Goal: Task Accomplishment & Management: Manage account settings

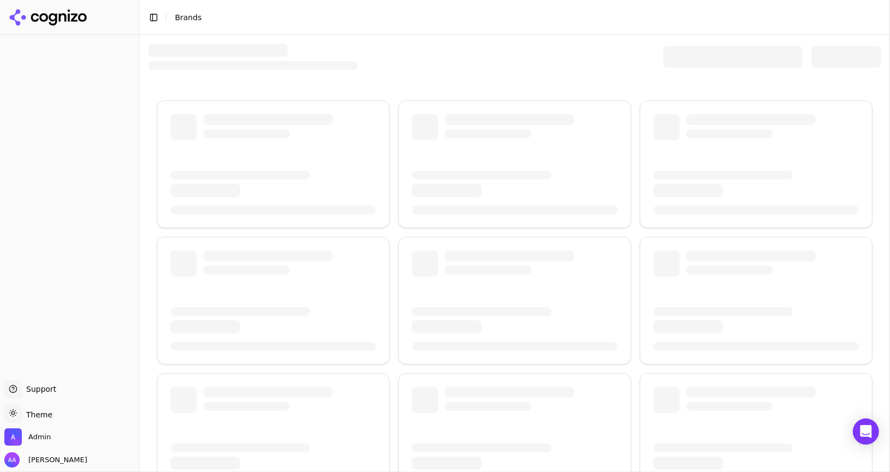
click at [703, 64] on div at bounding box center [733, 57] width 140 height 22
click at [703, 61] on div at bounding box center [733, 57] width 140 height 22
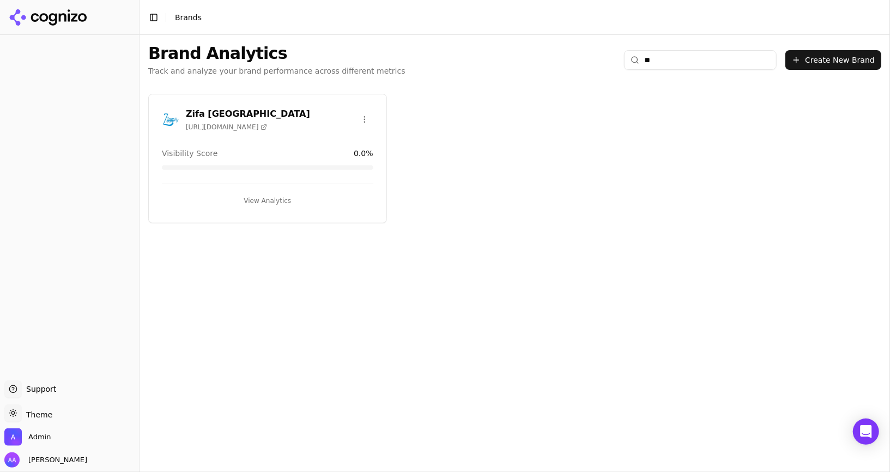
type input "*"
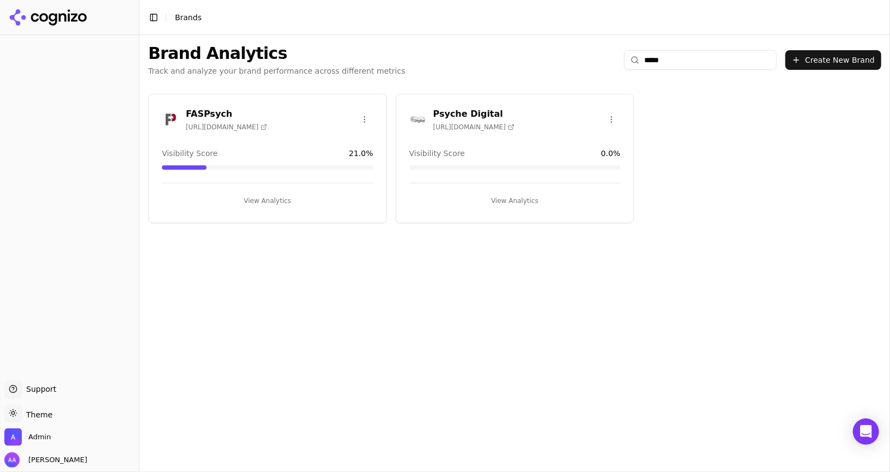
type input "*****"
click at [167, 123] on img at bounding box center [170, 119] width 17 height 17
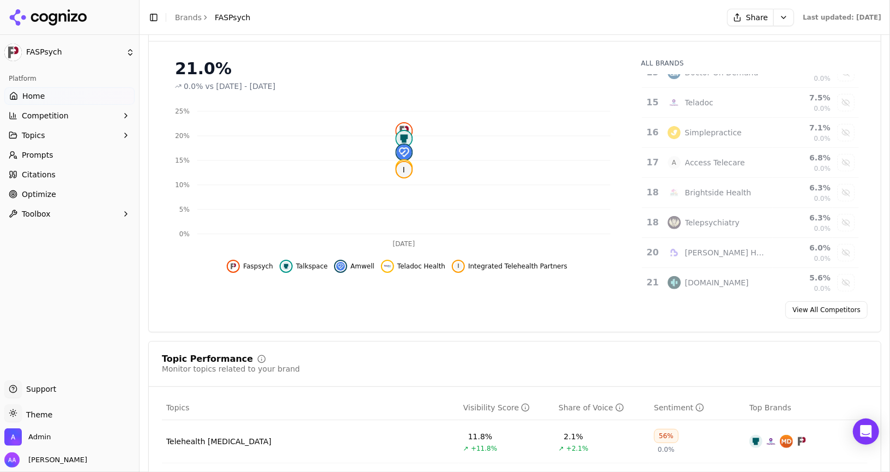
scroll to position [149, 0]
click at [51, 113] on span "Competition" at bounding box center [45, 115] width 47 height 11
click at [75, 172] on span "Explore" at bounding box center [69, 167] width 95 height 11
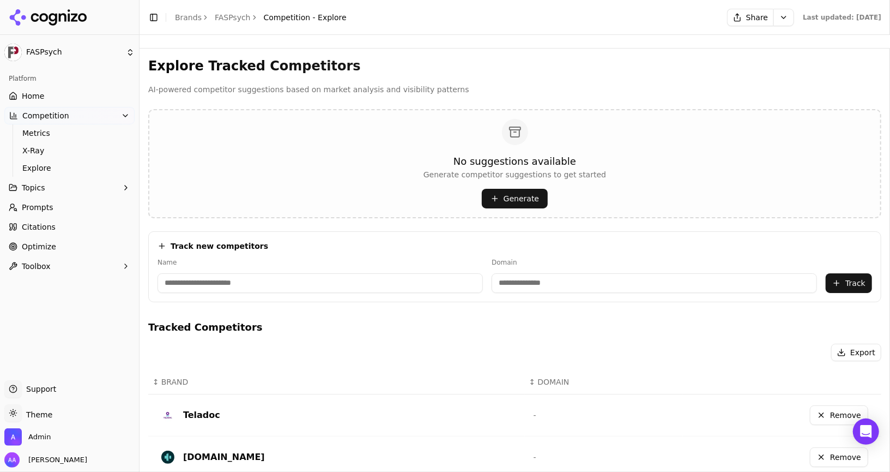
click at [58, 94] on link "Home" at bounding box center [69, 95] width 130 height 17
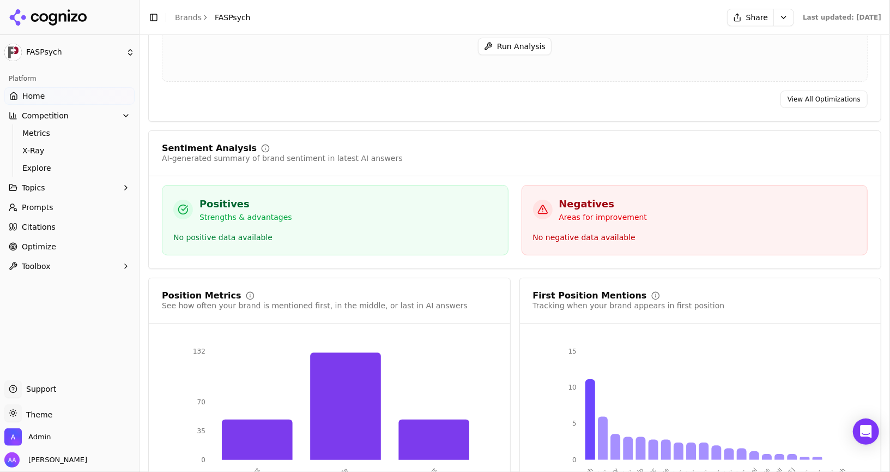
scroll to position [1846, 0]
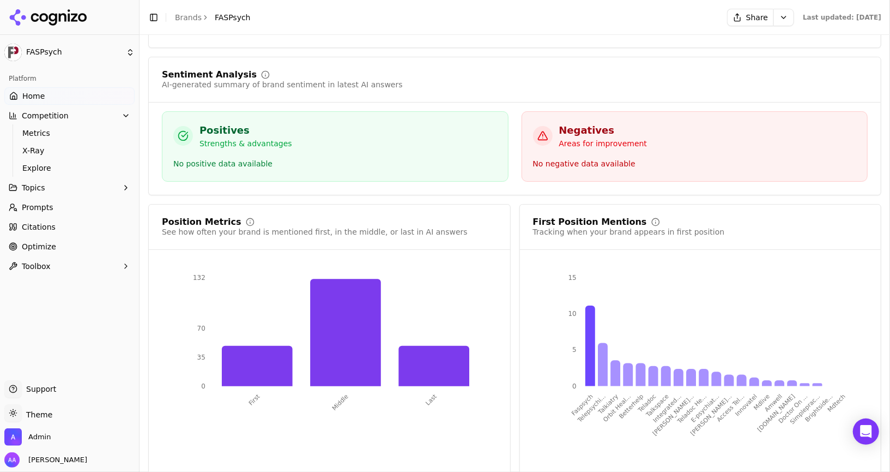
click at [574, 158] on div "No negative data available" at bounding box center [695, 164] width 324 height 13
click at [442, 158] on div "No positive data available" at bounding box center [335, 164] width 324 height 13
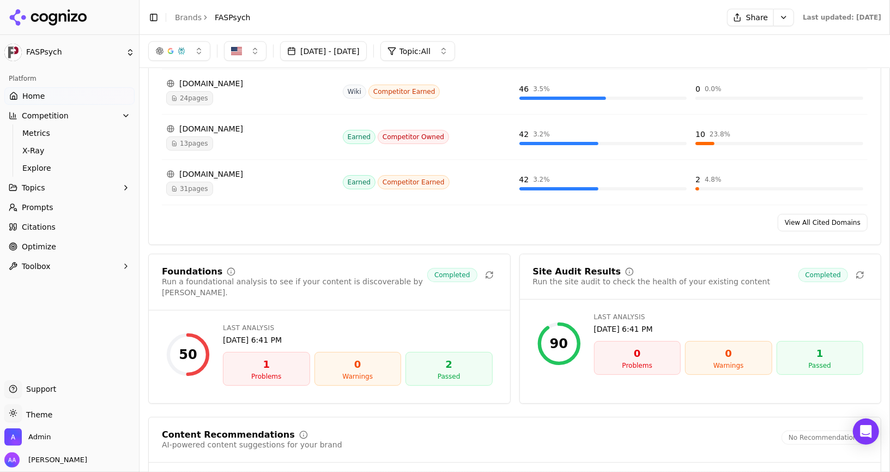
scroll to position [1275, 0]
click at [576, 268] on div "Site Audit Results" at bounding box center [577, 272] width 88 height 9
click at [401, 335] on div "Aug 26, 2025, 6:41 PM" at bounding box center [358, 340] width 270 height 11
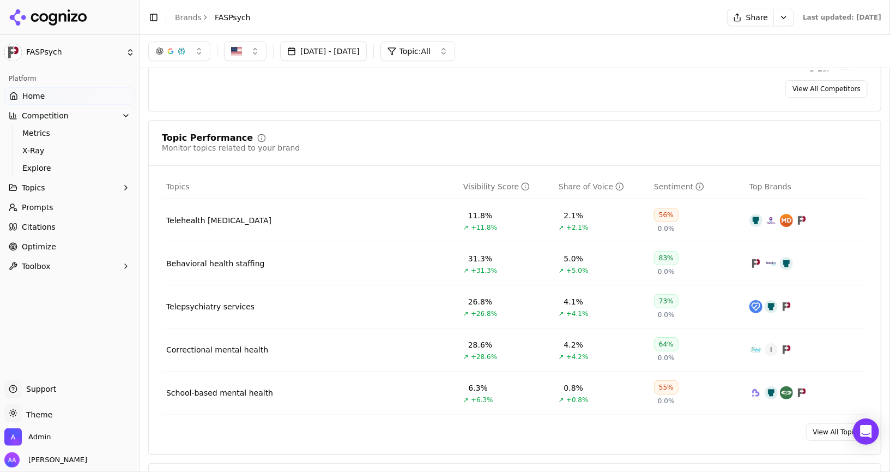
scroll to position [0, 0]
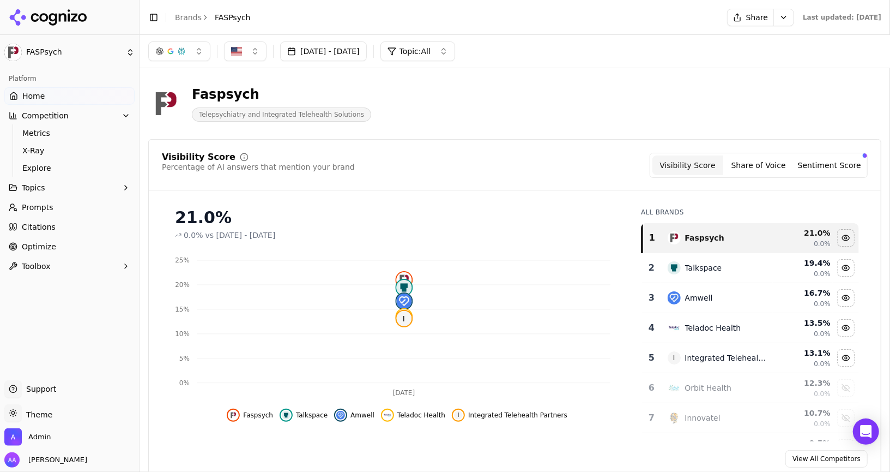
click at [51, 204] on span "Prompts" at bounding box center [38, 207] width 32 height 11
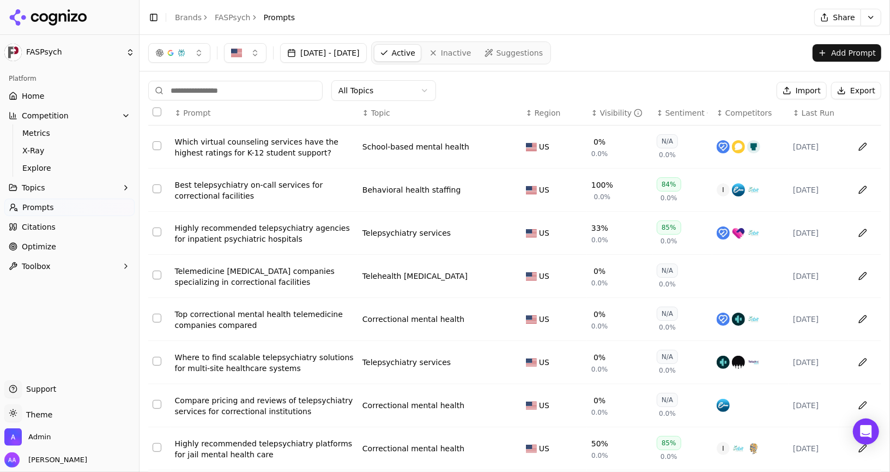
click at [373, 87] on html "FASPsych Platform Home Competition Metrics X-Ray Explore Topics Prompts Citatio…" at bounding box center [445, 236] width 890 height 472
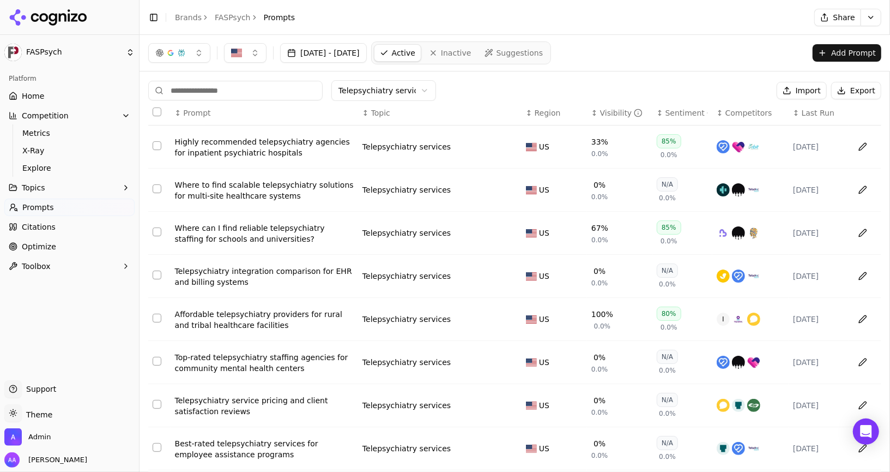
click at [394, 81] on html "FASPsych Platform Home Competition Metrics X-Ray Explore Topics Prompts Citatio…" at bounding box center [445, 236] width 890 height 472
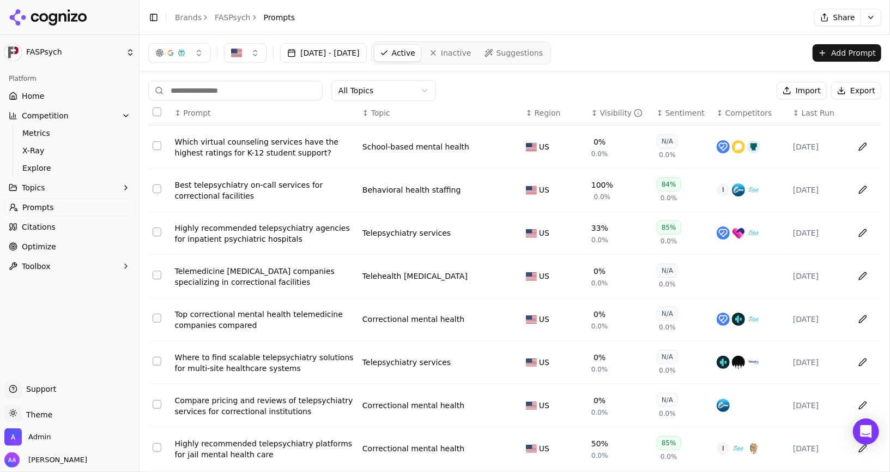
click at [613, 113] on div "Visibility" at bounding box center [621, 112] width 43 height 11
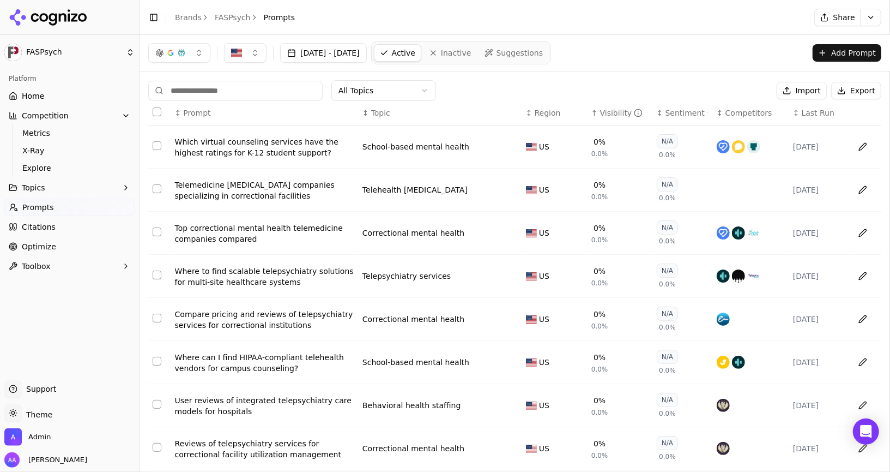
click at [613, 113] on div "Visibility" at bounding box center [621, 112] width 43 height 11
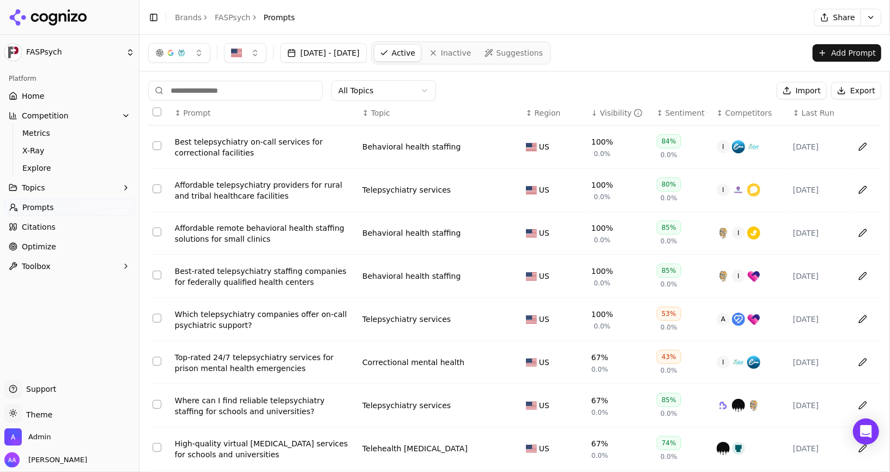
click at [613, 113] on div "Visibility" at bounding box center [621, 112] width 43 height 11
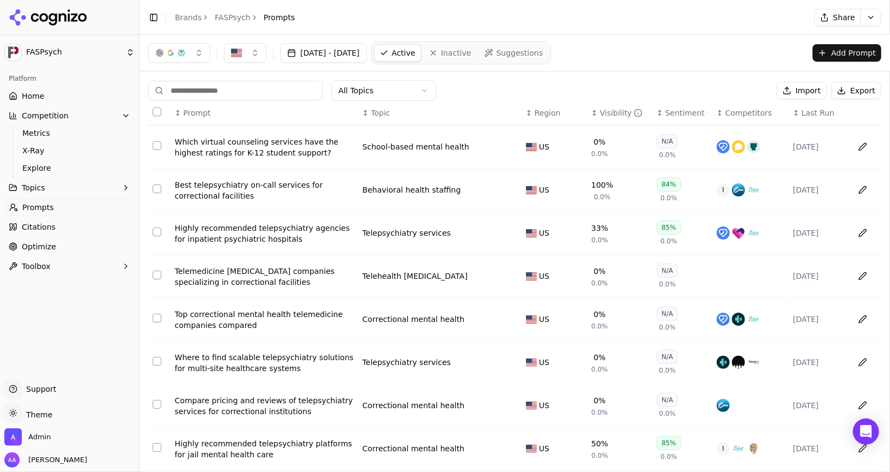
click at [613, 113] on div "Visibility" at bounding box center [621, 112] width 43 height 11
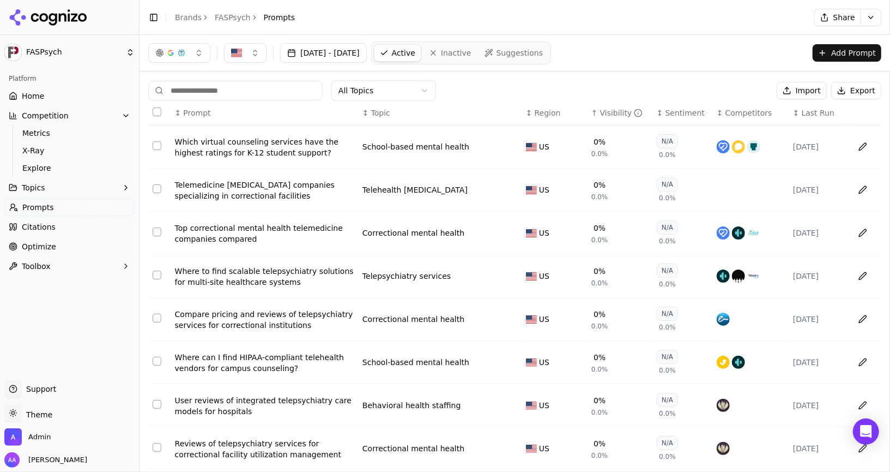
click at [613, 113] on div "Visibility" at bounding box center [621, 112] width 43 height 11
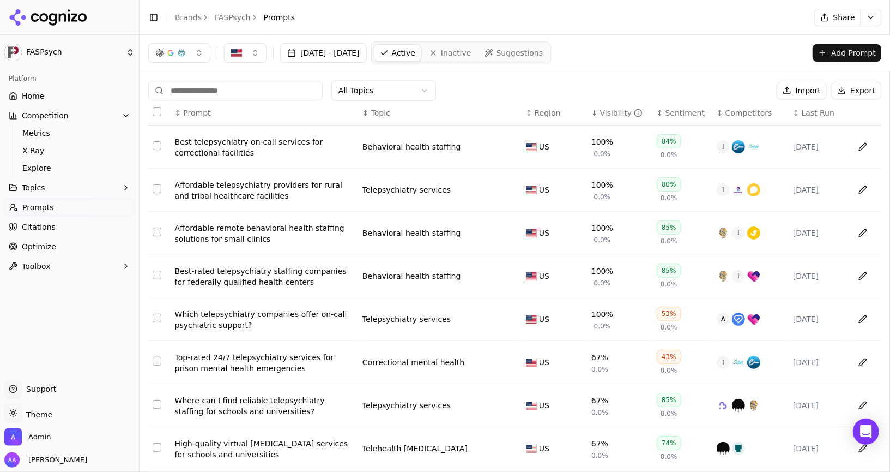
click at [613, 113] on div "Visibility" at bounding box center [621, 112] width 43 height 11
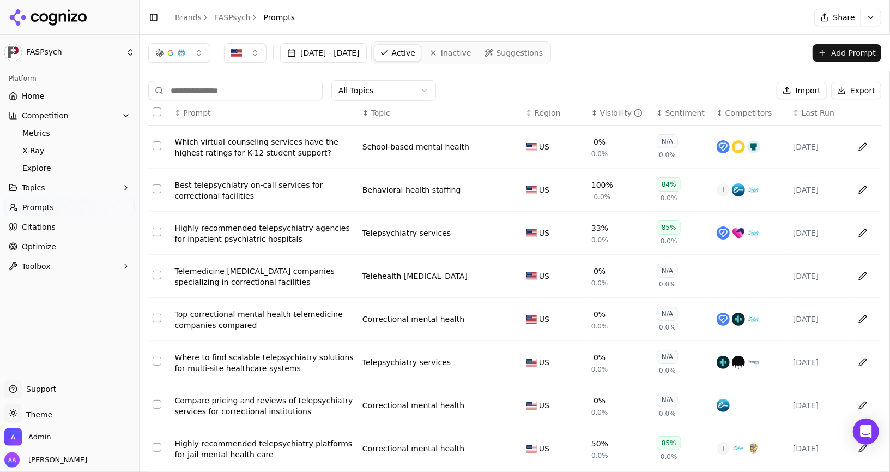
click at [613, 113] on div "Visibility" at bounding box center [621, 112] width 43 height 11
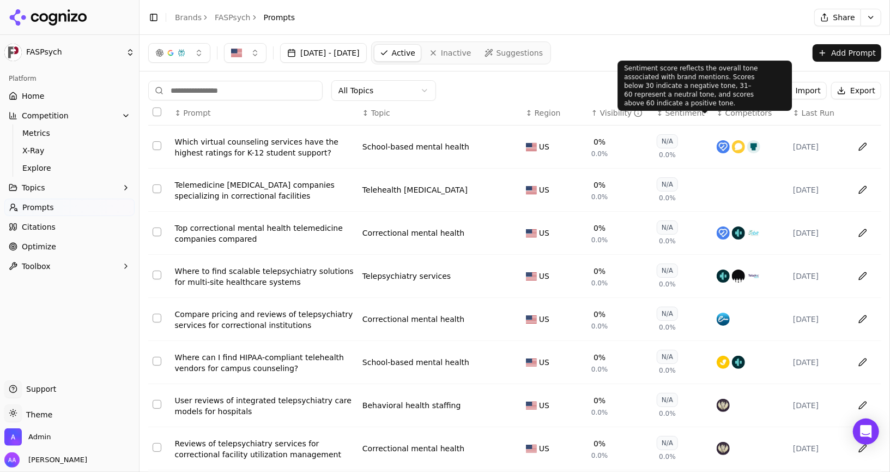
click at [735, 107] on span "Competitors" at bounding box center [749, 112] width 47 height 11
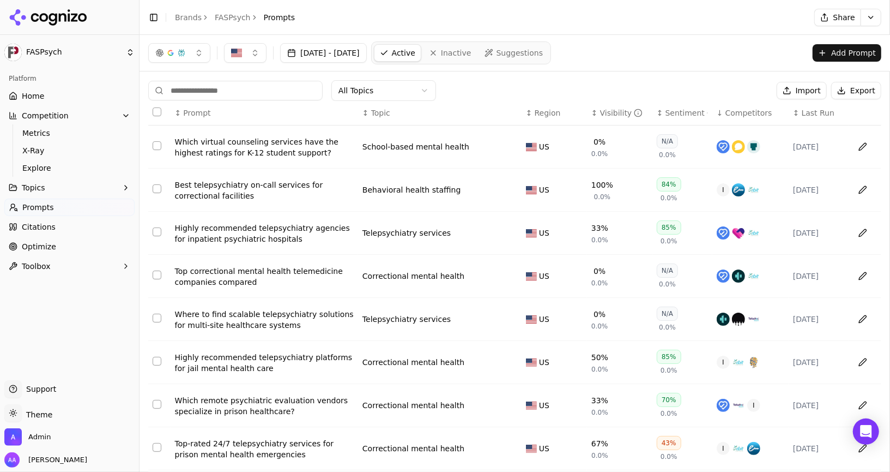
click at [735, 107] on span "Competitors" at bounding box center [749, 112] width 47 height 11
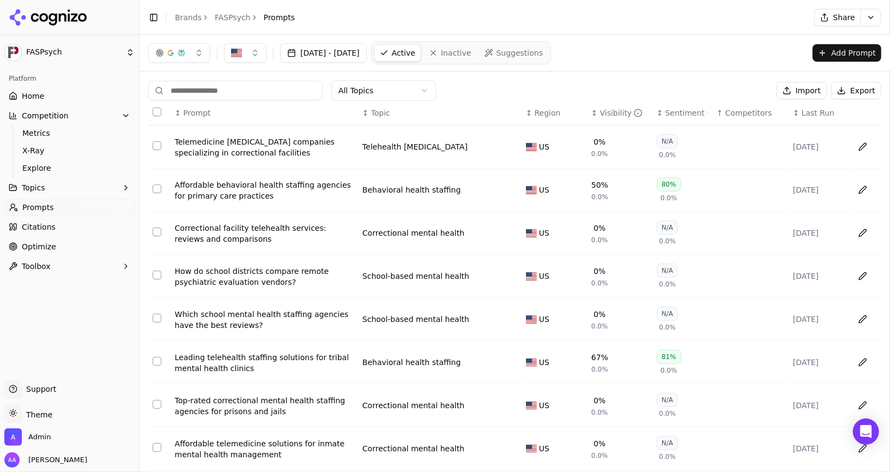
click at [156, 142] on button "Select row 4" at bounding box center [157, 145] width 9 height 9
click at [159, 230] on button "Select row 29" at bounding box center [157, 231] width 9 height 9
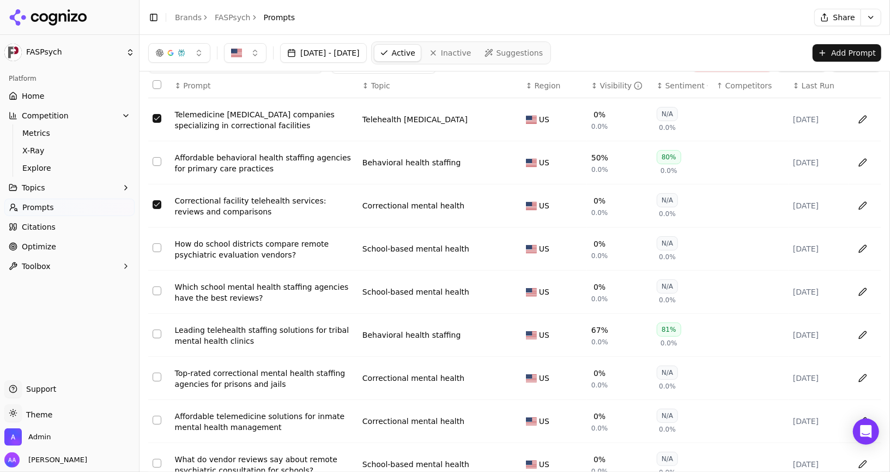
scroll to position [47, 0]
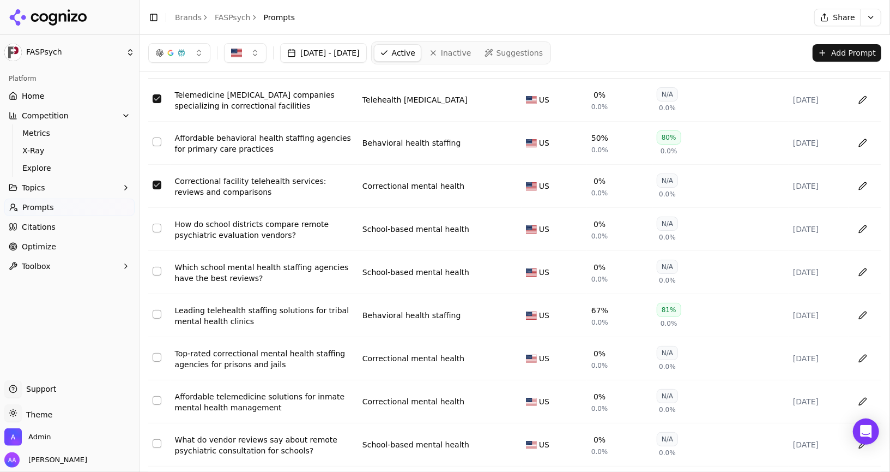
click at [158, 224] on button "Select row 44" at bounding box center [157, 228] width 9 height 9
click at [157, 267] on button "Select row 51" at bounding box center [157, 271] width 9 height 9
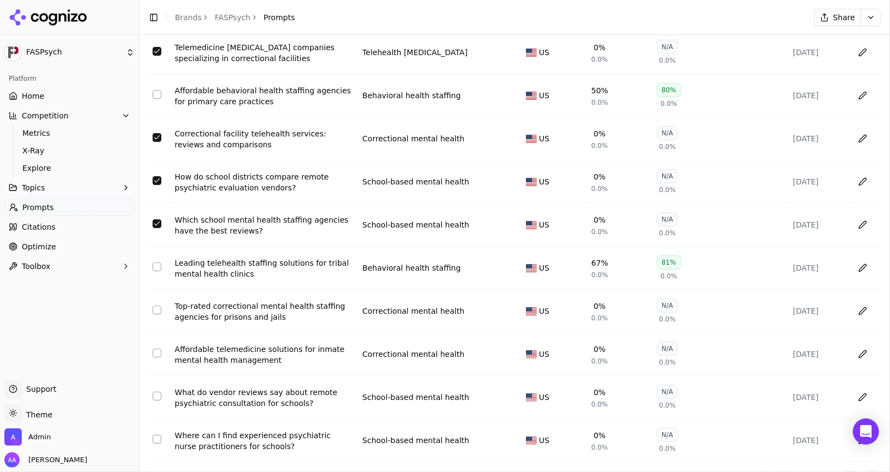
scroll to position [116, 0]
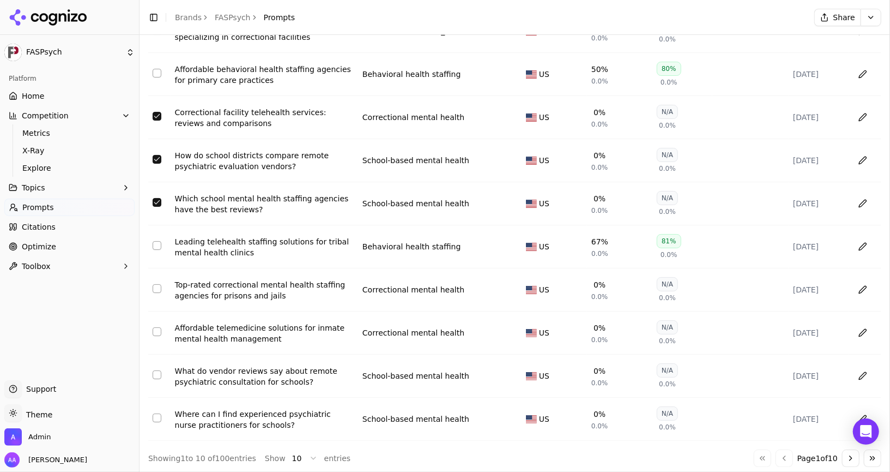
click at [158, 286] on button "Select row 72" at bounding box center [157, 288] width 9 height 9
click at [156, 327] on button "Select row 73" at bounding box center [157, 331] width 9 height 9
click at [158, 370] on button "Select row 84" at bounding box center [157, 374] width 9 height 9
click at [160, 415] on button "Select row 91" at bounding box center [157, 417] width 9 height 9
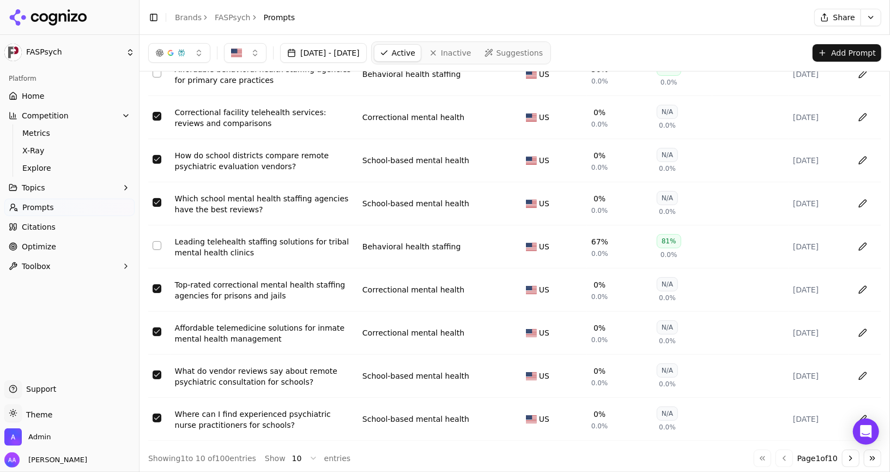
scroll to position [0, 0]
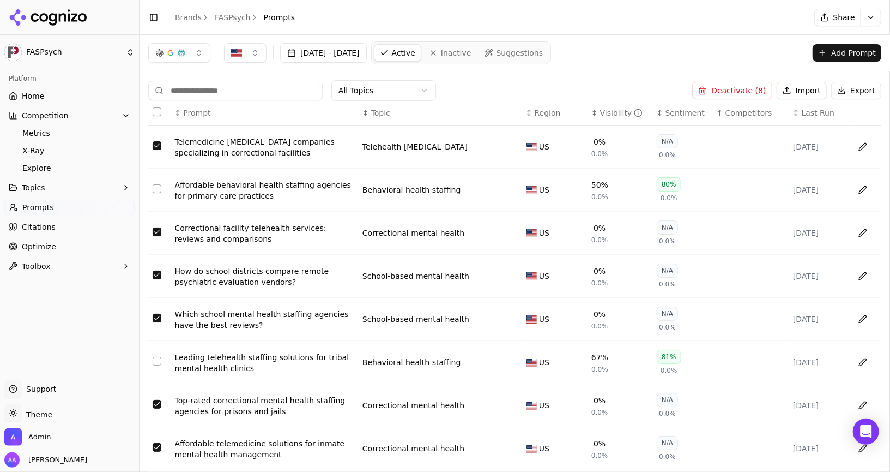
click at [729, 89] on button "Deactivate ( 8 )" at bounding box center [732, 90] width 80 height 17
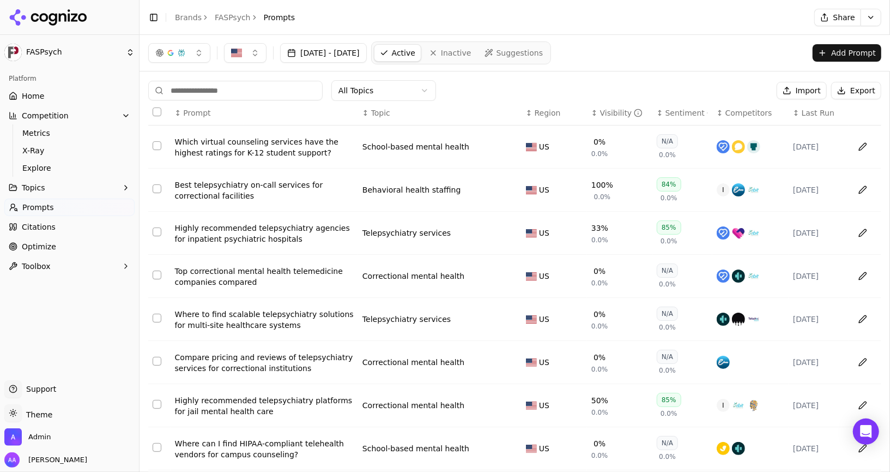
click at [750, 112] on span "Competitors" at bounding box center [749, 112] width 47 height 11
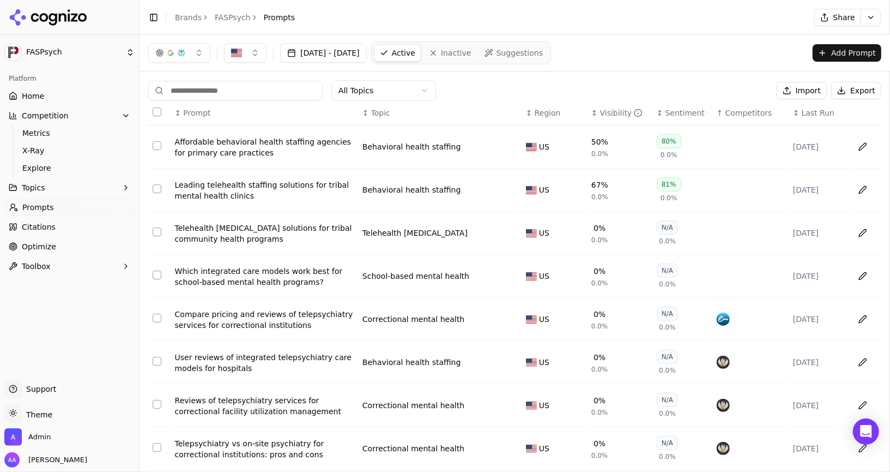
click at [157, 234] on button "Select row 86" at bounding box center [157, 231] width 9 height 9
click at [158, 274] on button "Select row 90" at bounding box center [157, 274] width 9 height 9
click at [755, 94] on button "Deactivate ( 2 )" at bounding box center [732, 90] width 80 height 17
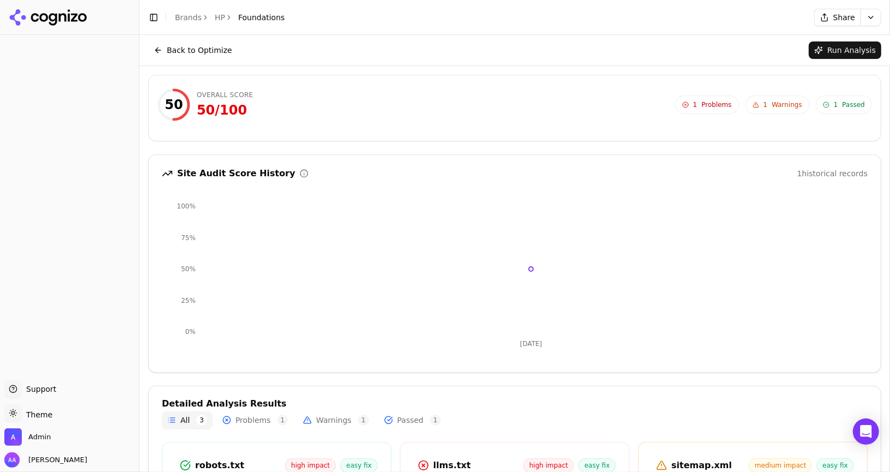
click at [215, 13] on link "HP" at bounding box center [220, 17] width 10 height 11
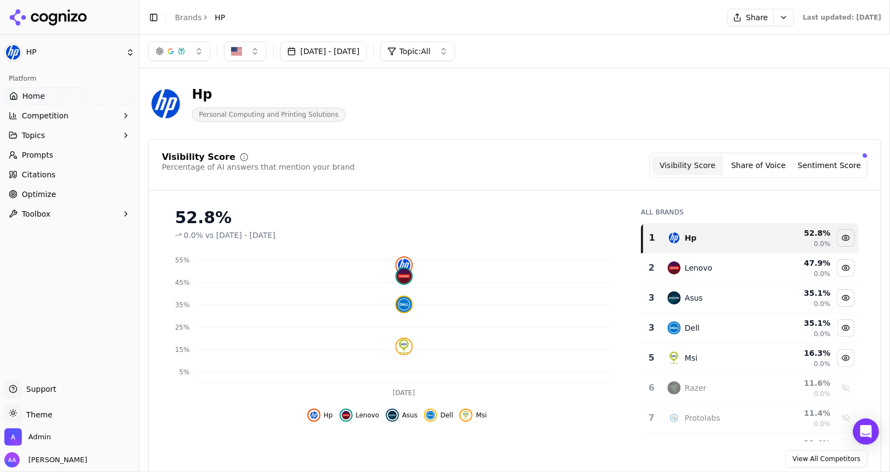
click at [45, 191] on span "Optimize" at bounding box center [39, 194] width 34 height 11
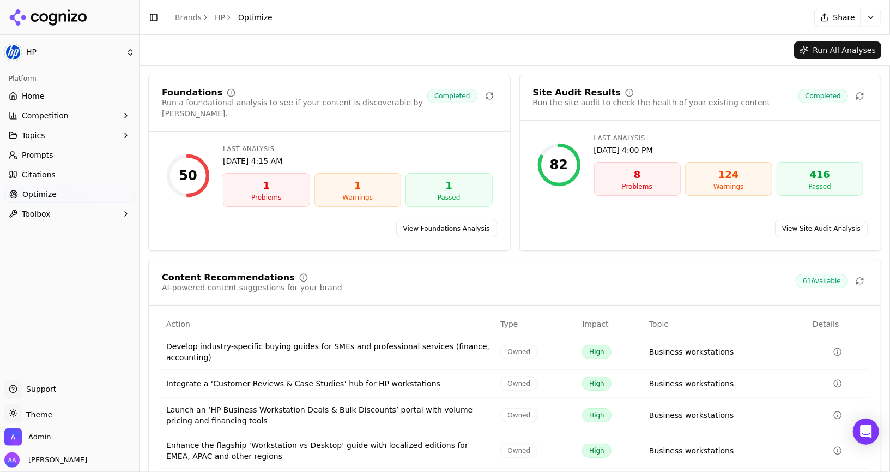
click at [848, 220] on link "View Site Audit Analysis" at bounding box center [821, 228] width 93 height 17
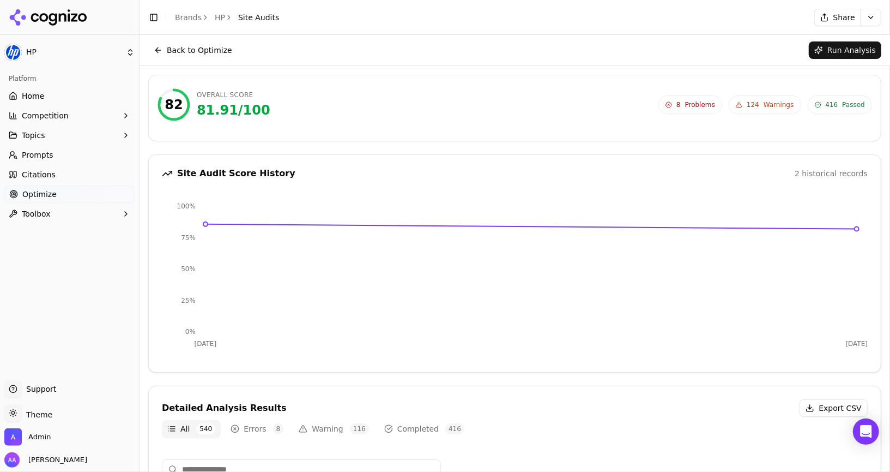
click at [530, 58] on div "Back to Optimize Run Analysis" at bounding box center [514, 49] width 733 height 17
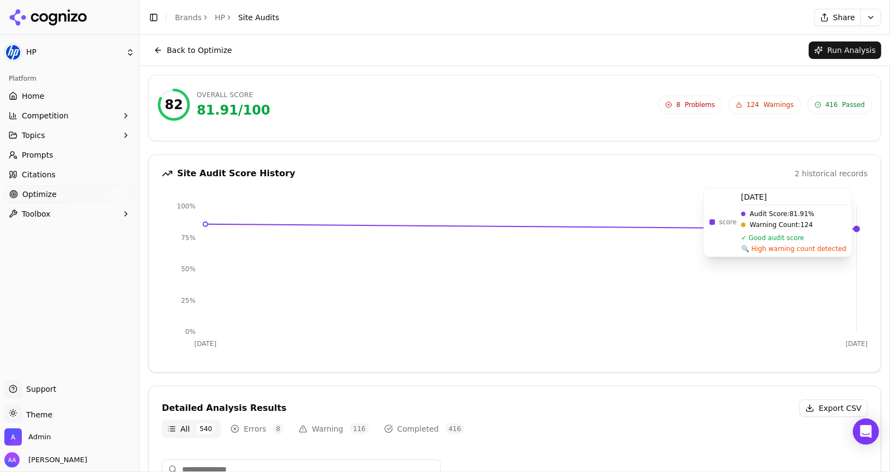
click at [544, 267] on icon "Aug 26 Sep 9 0% 25% 50% 75% 100%" at bounding box center [515, 277] width 706 height 164
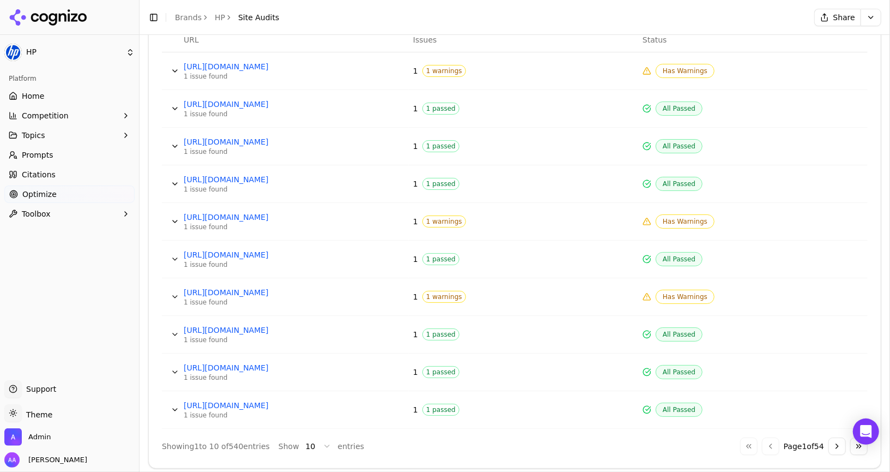
scroll to position [459, 0]
click at [37, 90] on span "Home" at bounding box center [33, 95] width 22 height 11
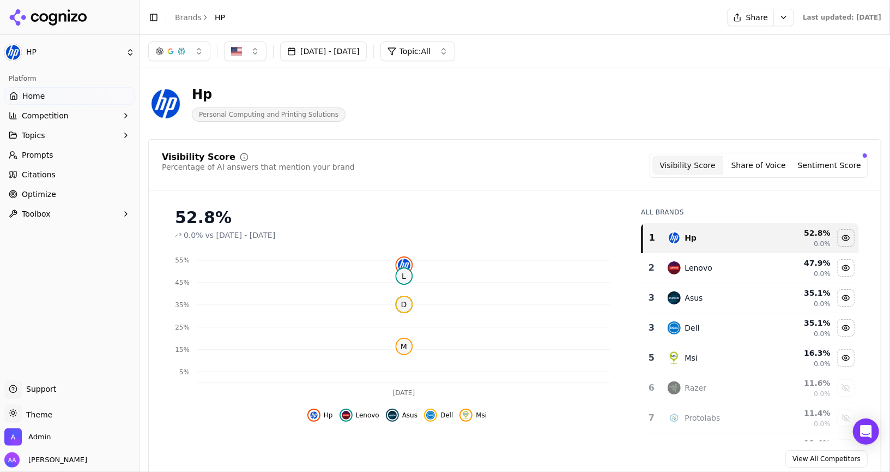
click at [95, 117] on button "Competition" at bounding box center [69, 115] width 130 height 17
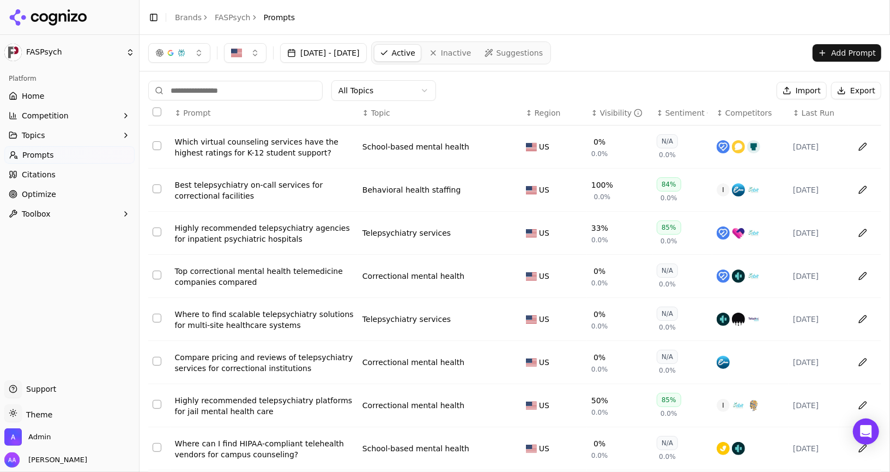
click at [661, 1] on header "Toggle Sidebar Brands FASPsych Prompts" at bounding box center [515, 17] width 751 height 35
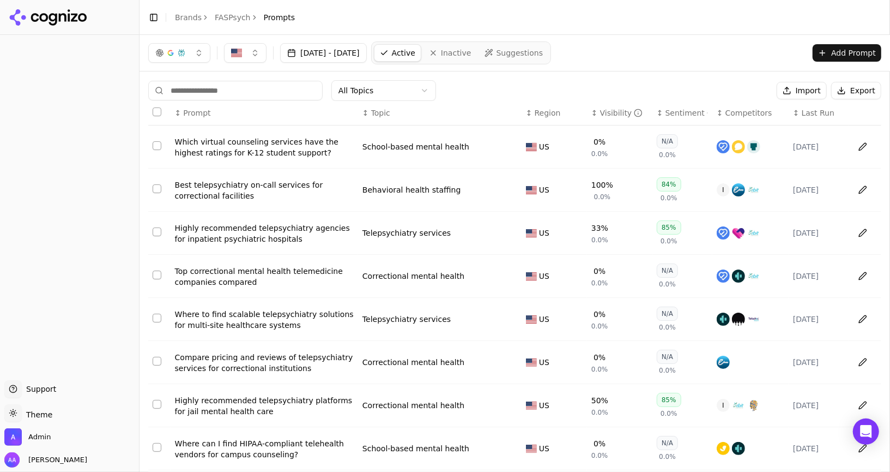
click at [752, 114] on span "Competitors" at bounding box center [749, 112] width 47 height 11
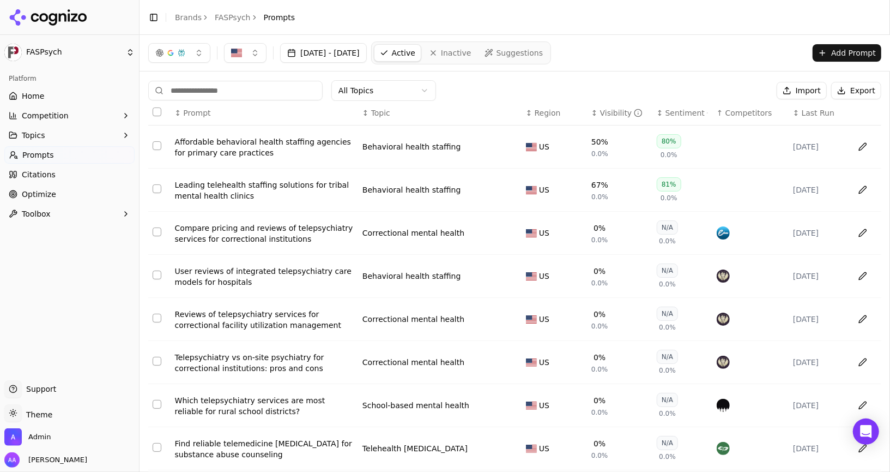
scroll to position [116, 0]
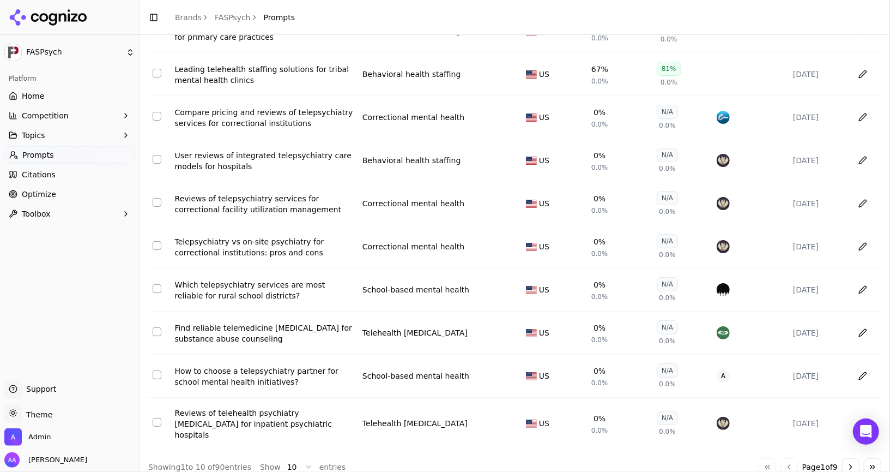
click at [240, 200] on div "Reviews of telepsychiatry services for correctional facility utilization manage…" at bounding box center [264, 204] width 179 height 22
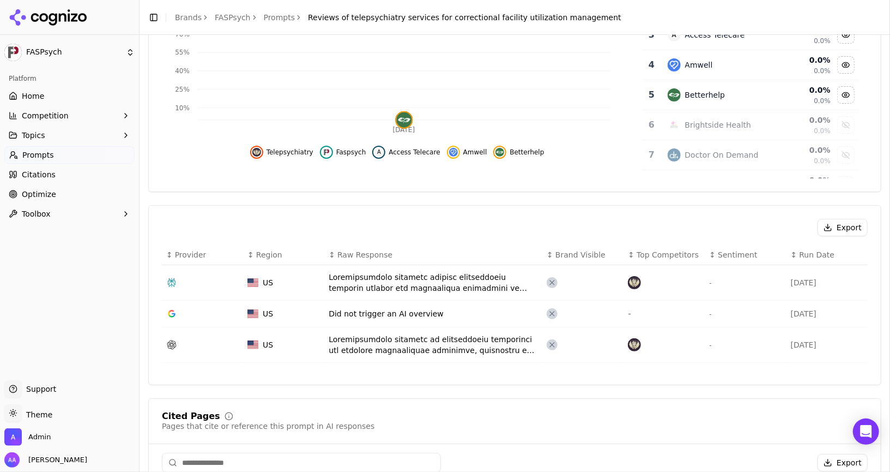
scroll to position [224, 0]
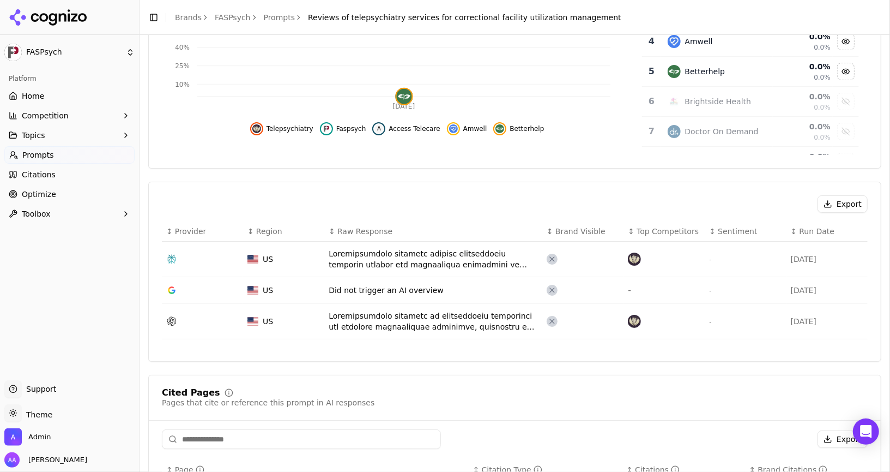
click at [452, 250] on div "Data table" at bounding box center [433, 259] width 209 height 22
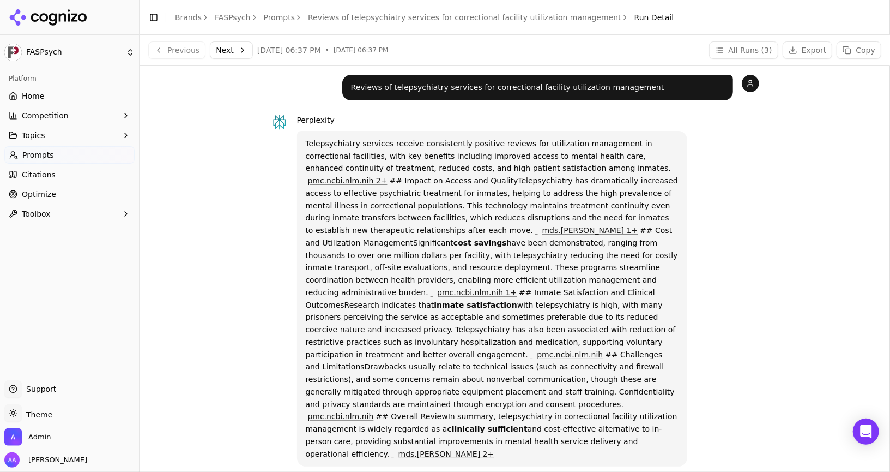
click at [61, 111] on span "Competition" at bounding box center [45, 115] width 47 height 11
click at [65, 166] on span "Explore" at bounding box center [69, 167] width 95 height 11
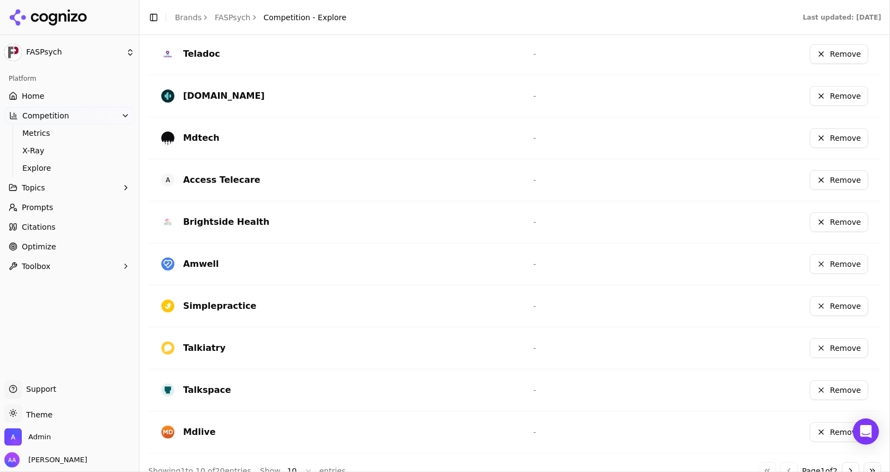
scroll to position [372, 0]
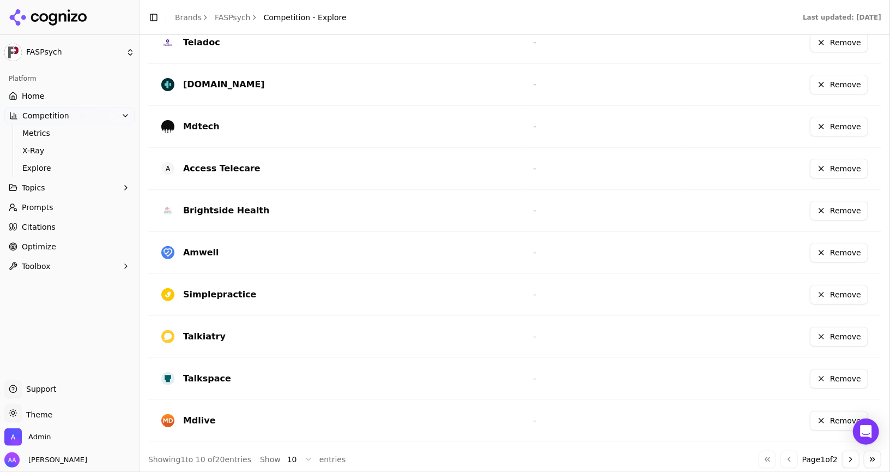
click at [850, 455] on button "Go to next page" at bounding box center [850, 458] width 17 height 17
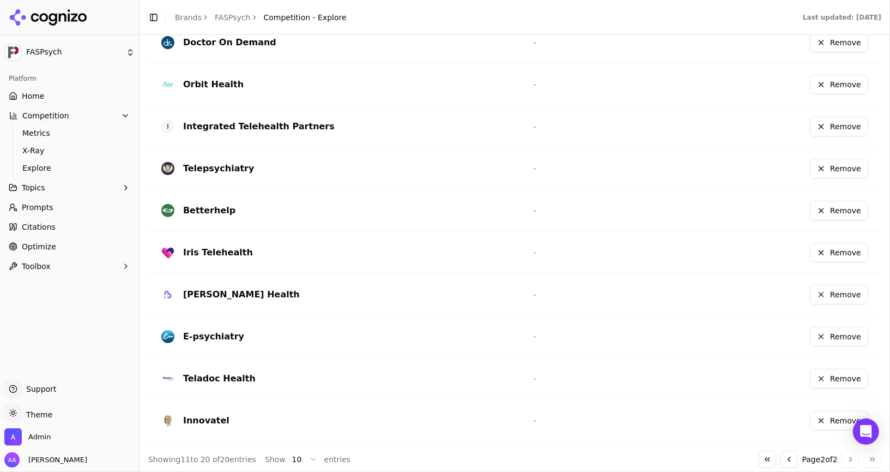
click at [834, 163] on button "Remove" at bounding box center [839, 169] width 58 height 20
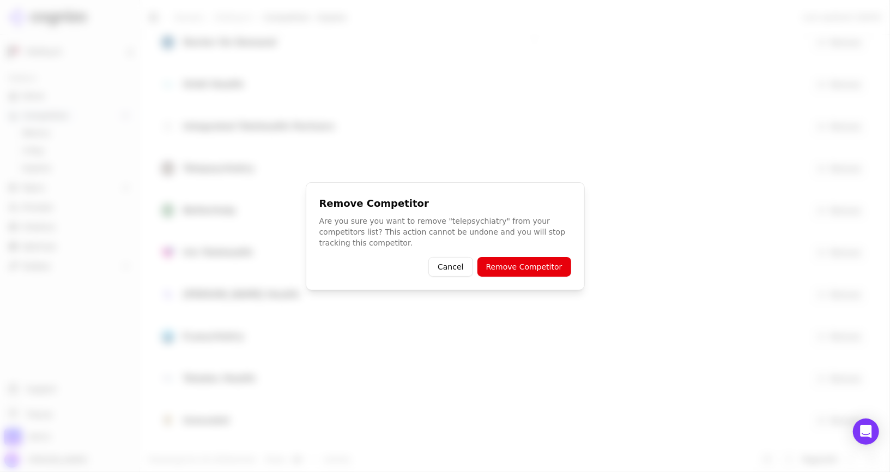
click at [513, 265] on button "Remove Competitor" at bounding box center [525, 267] width 94 height 20
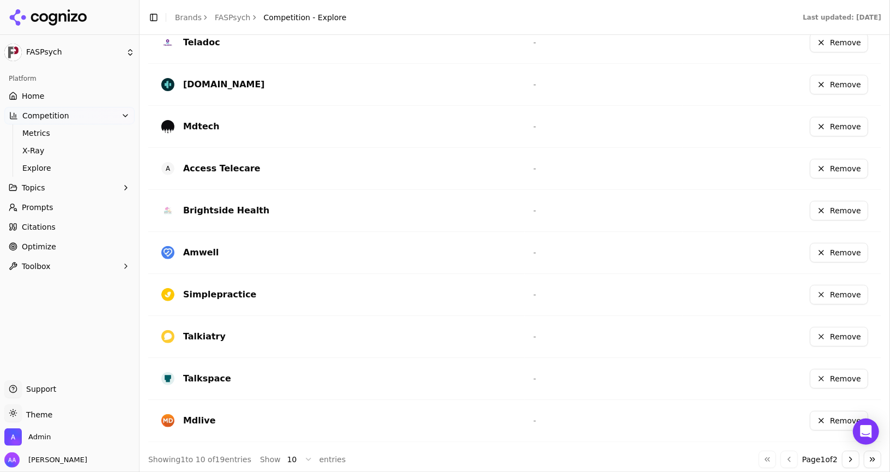
click at [853, 455] on button "Go to next page" at bounding box center [850, 458] width 17 height 17
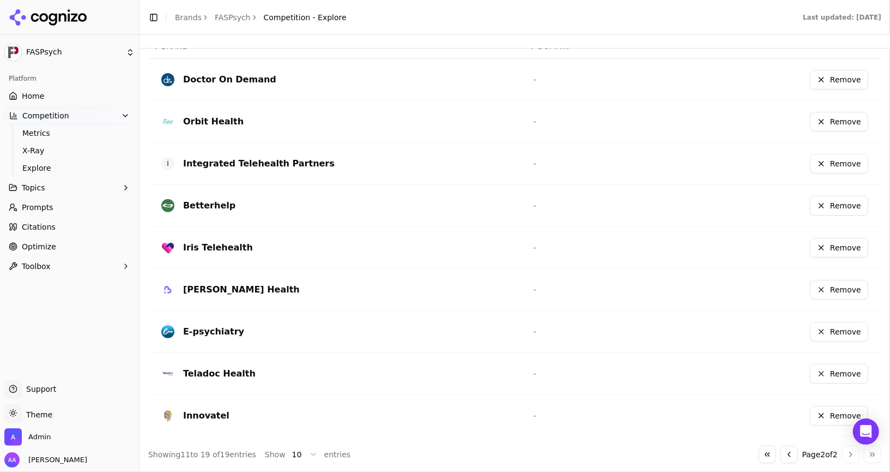
scroll to position [331, 0]
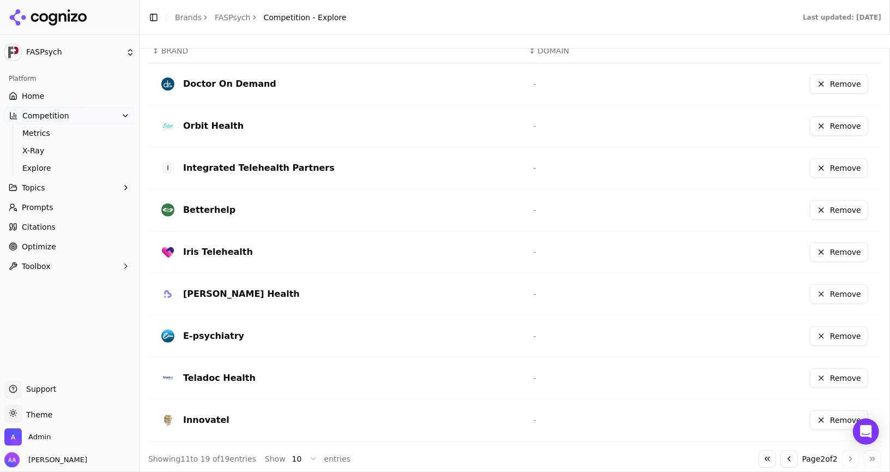
click at [789, 457] on button "Go to previous page" at bounding box center [789, 458] width 17 height 17
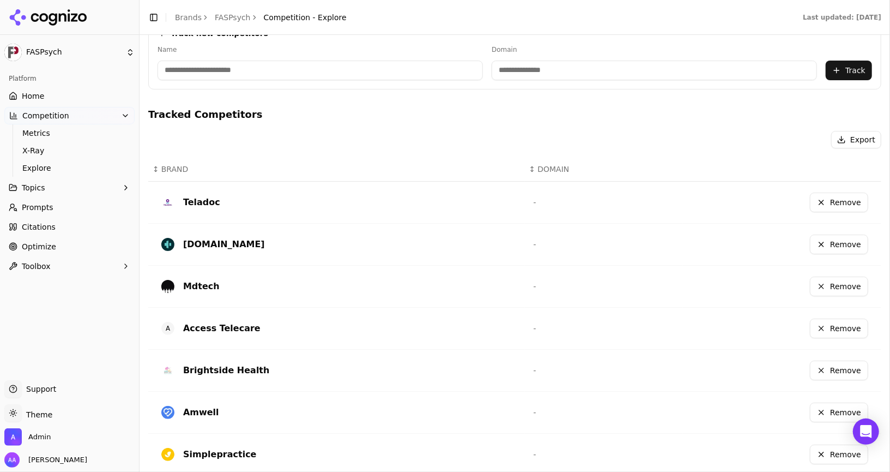
scroll to position [372, 0]
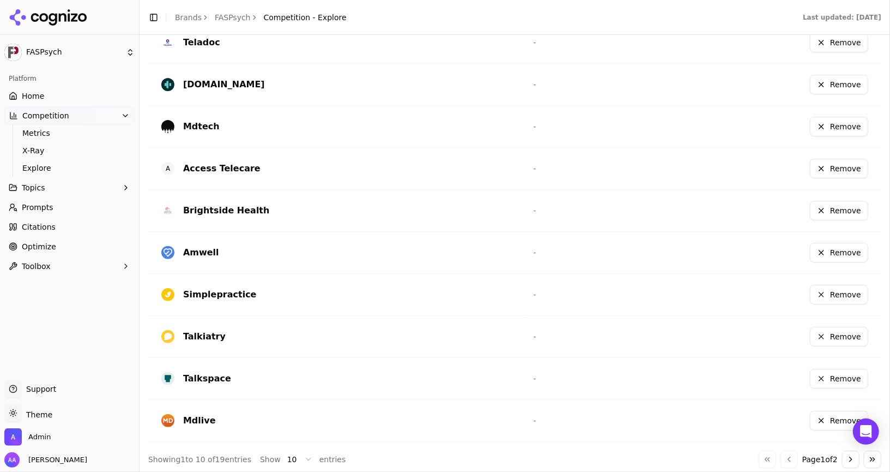
click at [852, 457] on button "Go to next page" at bounding box center [850, 458] width 17 height 17
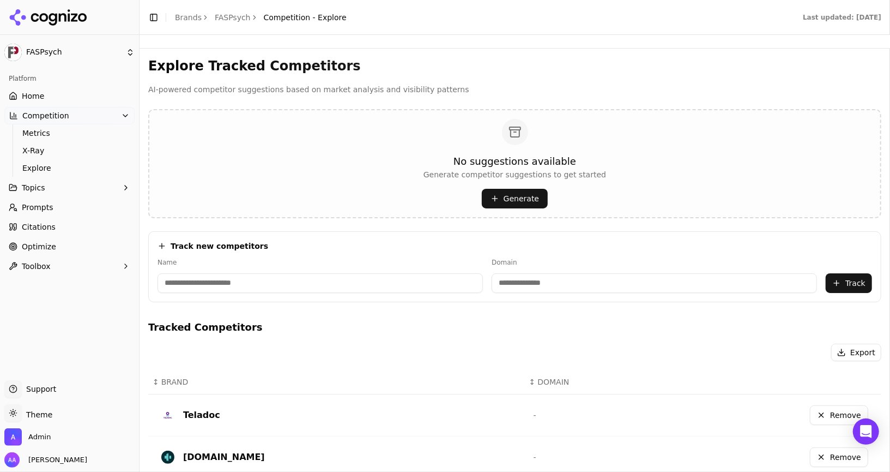
click at [26, 100] on span "Home" at bounding box center [33, 95] width 22 height 11
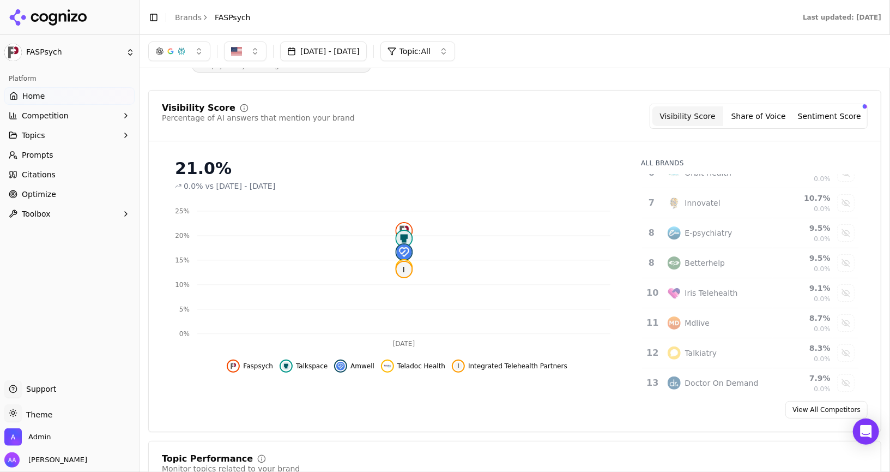
scroll to position [376, 0]
click at [46, 159] on span "Prompts" at bounding box center [38, 154] width 32 height 11
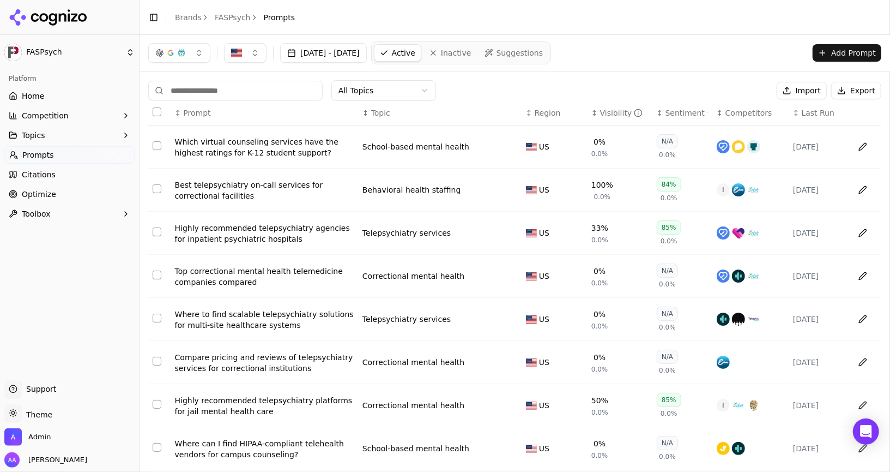
click at [744, 117] on span "Competitors" at bounding box center [749, 112] width 47 height 11
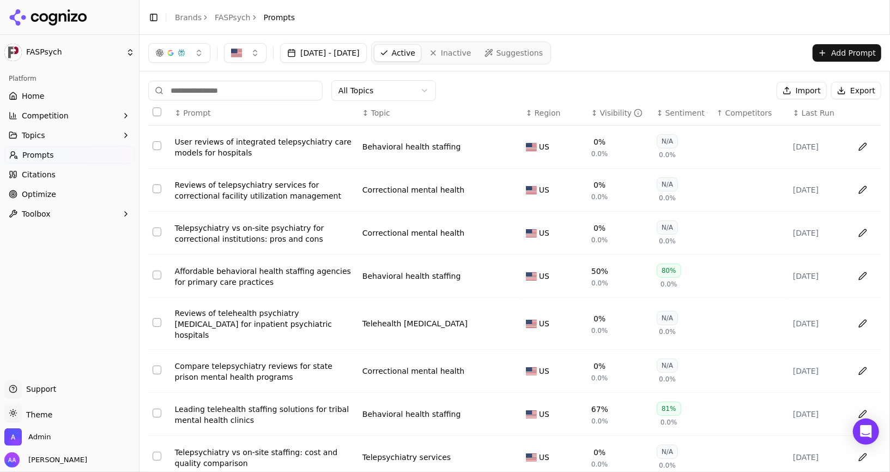
scroll to position [116, 0]
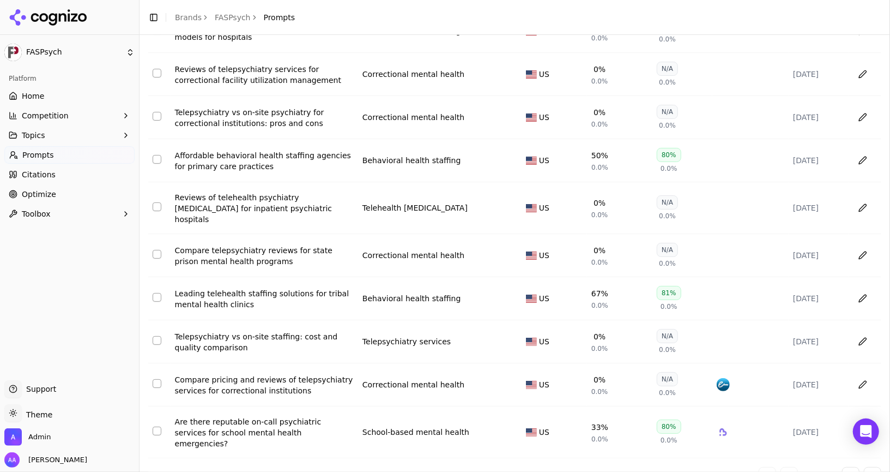
click at [155, 336] on button "Select row 88" at bounding box center [157, 340] width 9 height 9
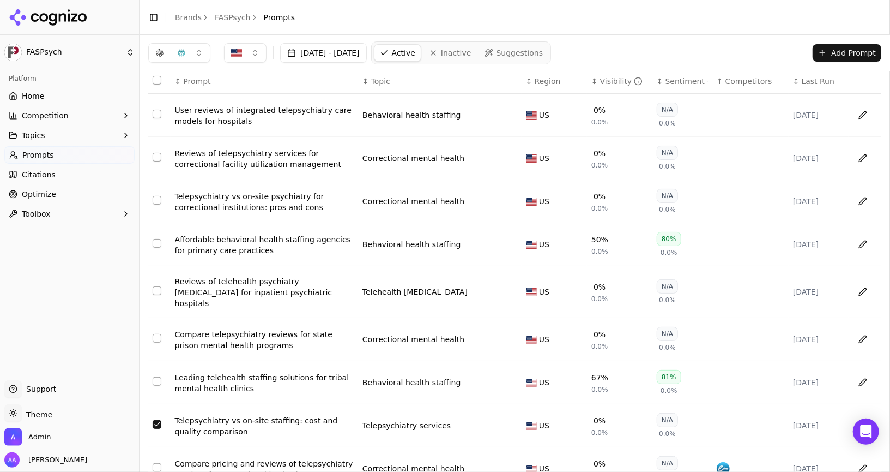
scroll to position [0, 0]
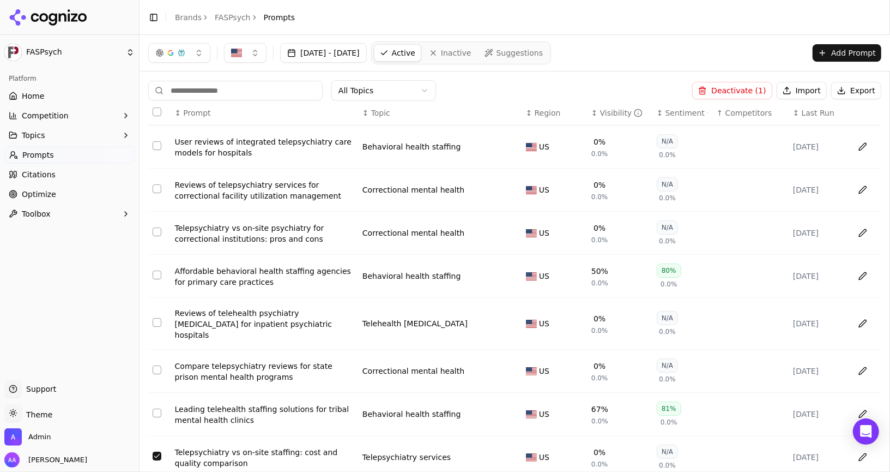
click at [159, 408] on button "Select row 61" at bounding box center [157, 412] width 9 height 9
click at [157, 365] on button "Select row 53" at bounding box center [157, 369] width 9 height 9
click at [154, 318] on button "Select row 46" at bounding box center [157, 322] width 9 height 9
click at [157, 272] on button "Select row 27" at bounding box center [157, 274] width 9 height 9
click at [154, 232] on button "Select row 25" at bounding box center [157, 231] width 9 height 9
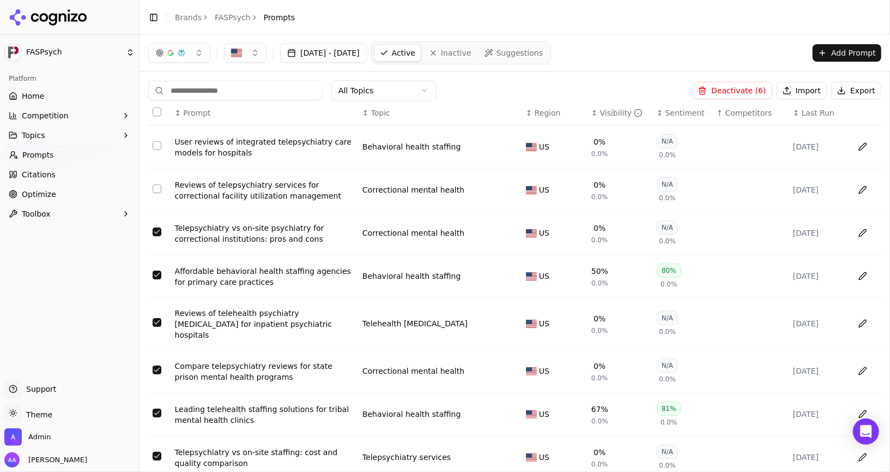
click at [155, 190] on button "Select row 13" at bounding box center [157, 188] width 9 height 9
click at [154, 143] on button "Select row 9" at bounding box center [157, 145] width 9 height 9
click at [738, 90] on button "Deactivate ( 8 )" at bounding box center [732, 90] width 80 height 17
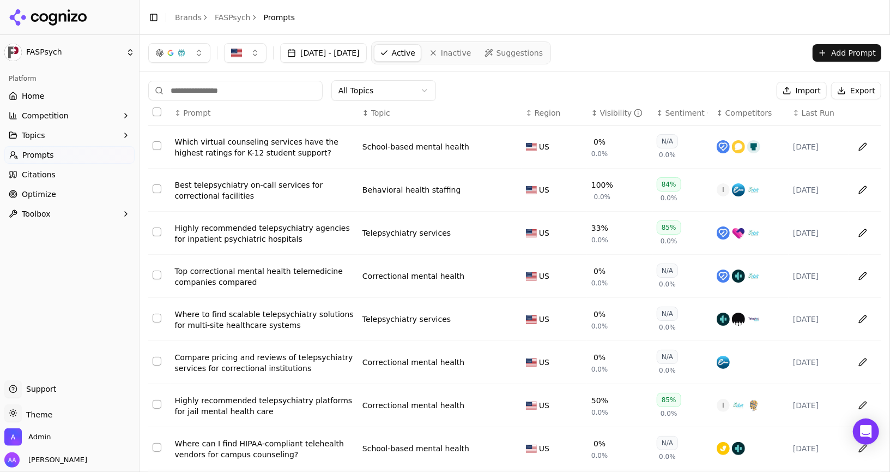
click at [734, 110] on span "Competitors" at bounding box center [749, 112] width 47 height 11
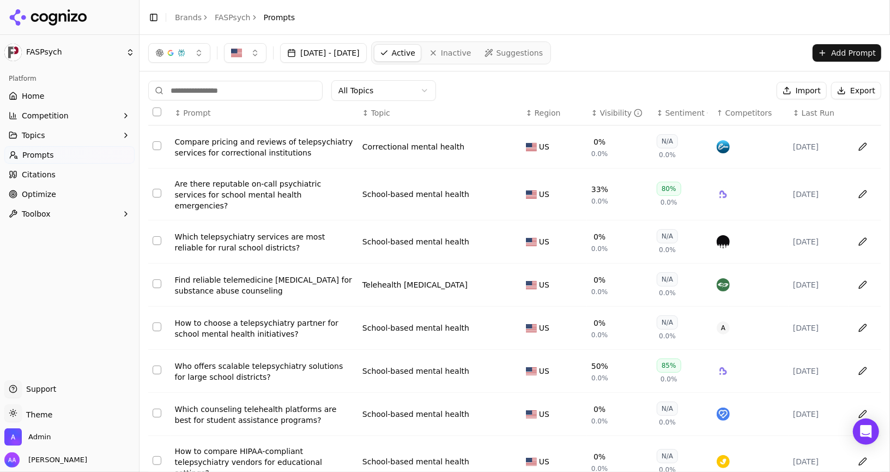
click at [67, 195] on link "Optimize" at bounding box center [69, 193] width 130 height 17
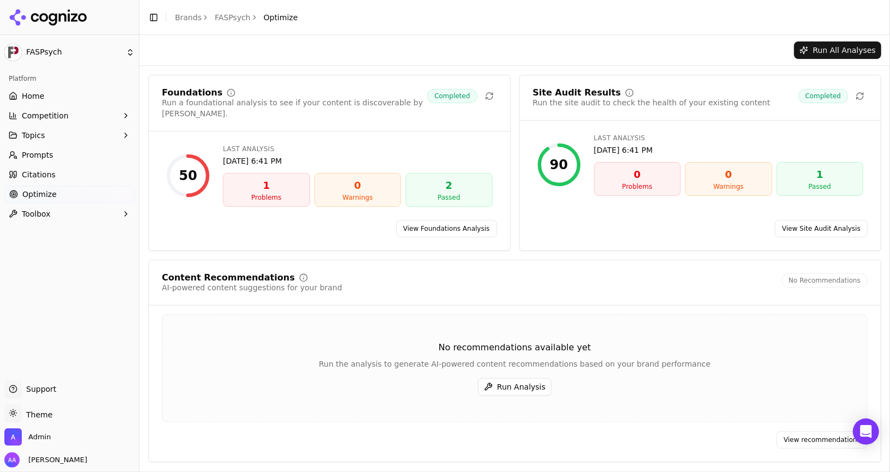
click at [56, 101] on link "Home" at bounding box center [69, 95] width 130 height 17
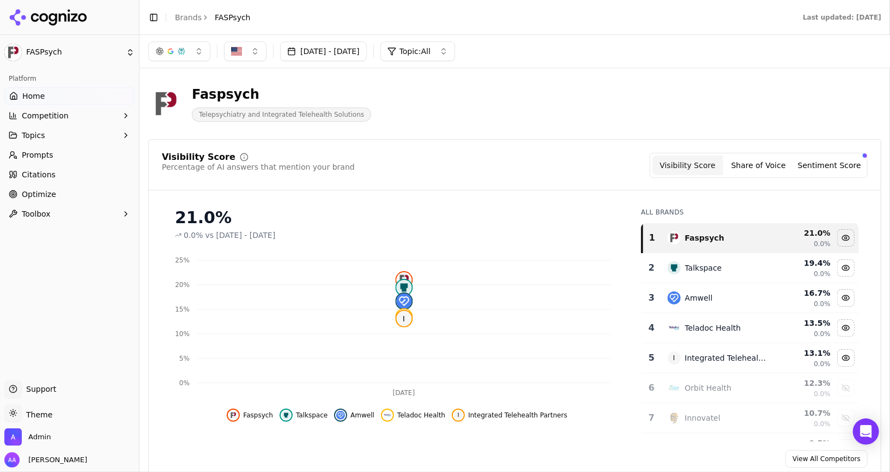
click at [71, 117] on button "Competition" at bounding box center [69, 115] width 130 height 17
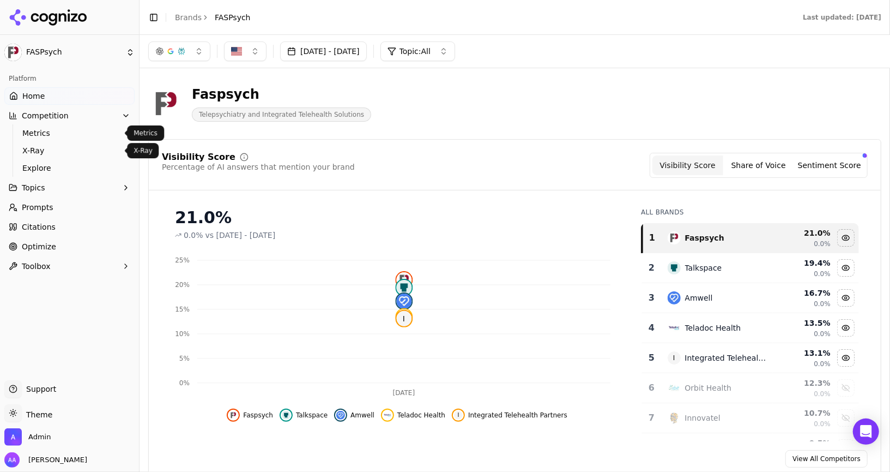
click at [63, 160] on link "Explore" at bounding box center [70, 167] width 104 height 15
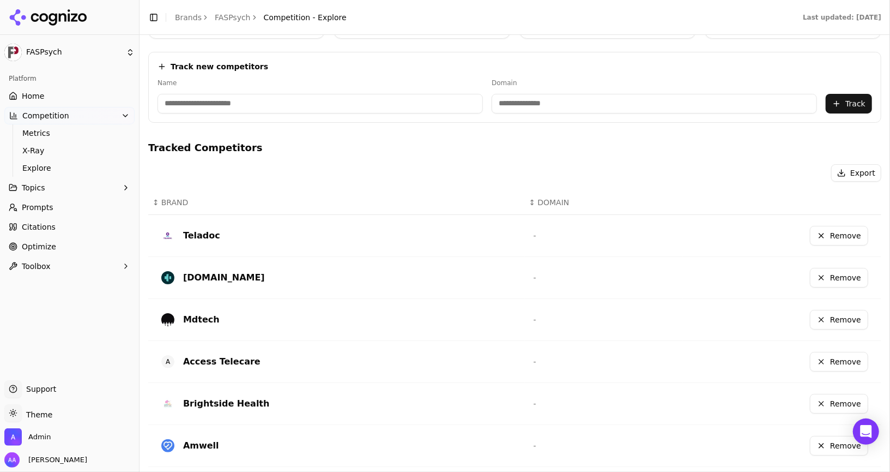
scroll to position [360, 0]
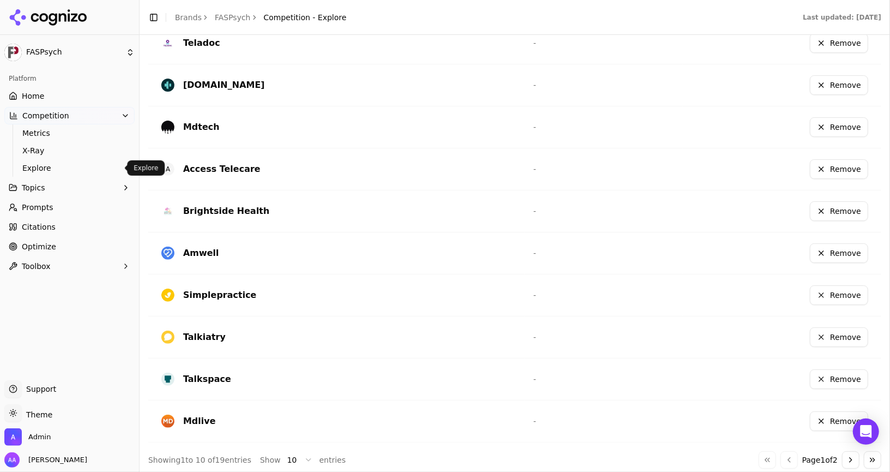
click at [854, 457] on button "Go to next page" at bounding box center [850, 459] width 17 height 17
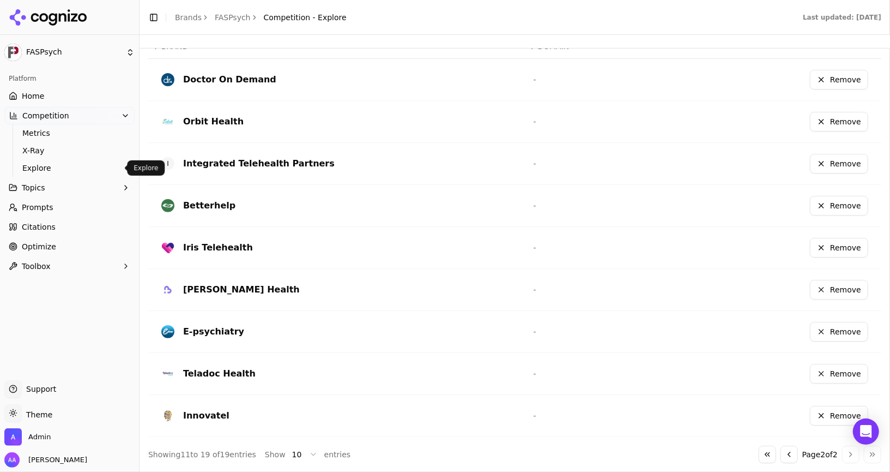
scroll to position [319, 0]
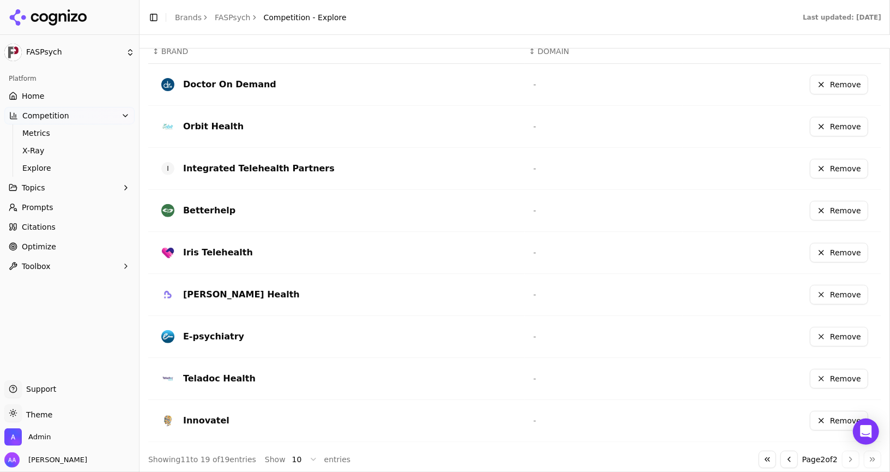
click at [775, 452] on div "Go to first page Go to previous page Page 2 of 2 Go to next page Go to last page" at bounding box center [820, 458] width 123 height 17
click at [782, 453] on button "Go to previous page" at bounding box center [789, 458] width 17 height 17
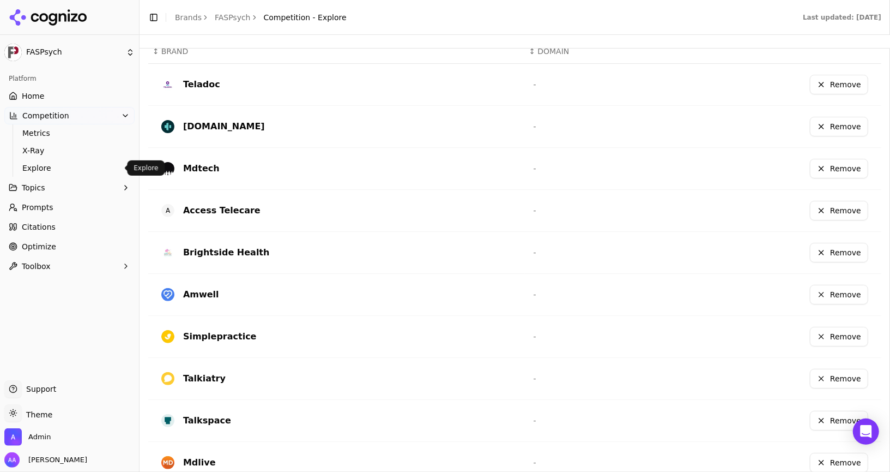
click at [45, 167] on span "Explore" at bounding box center [69, 167] width 95 height 11
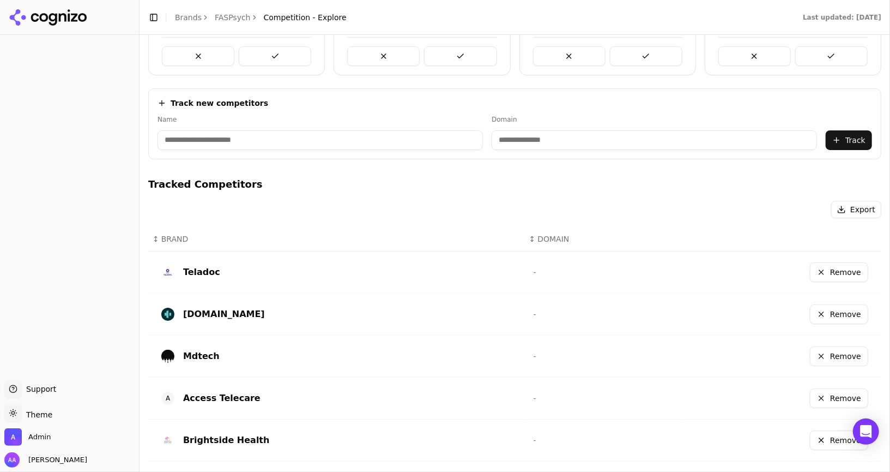
scroll to position [132, 0]
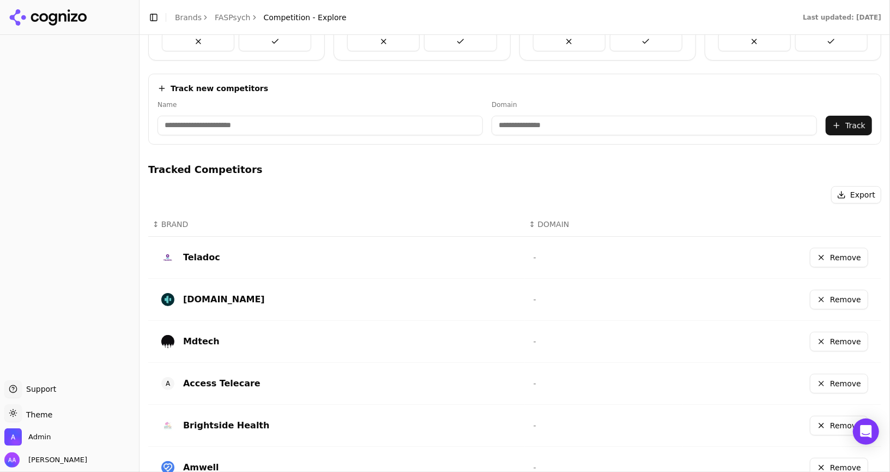
click at [831, 301] on button "Remove" at bounding box center [839, 299] width 58 height 20
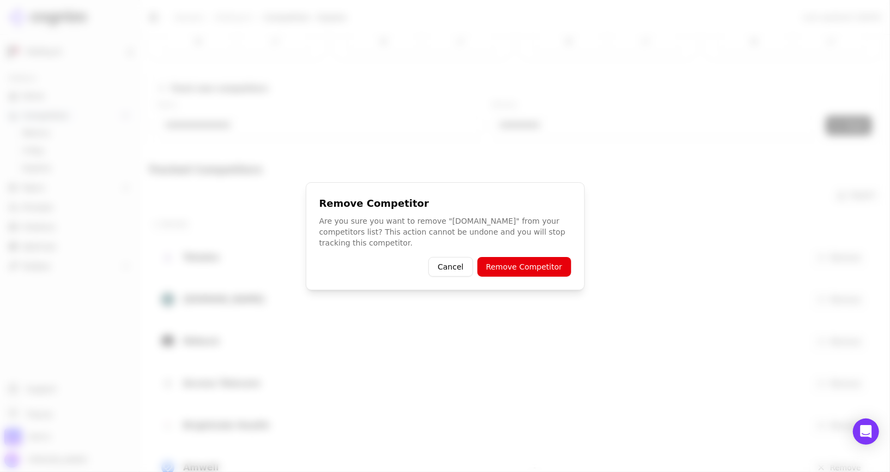
click at [504, 260] on button "Remove Competitor" at bounding box center [525, 267] width 94 height 20
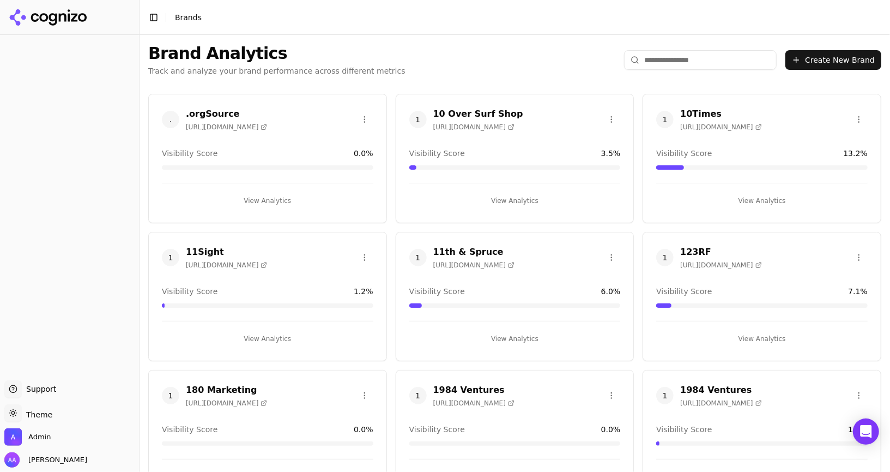
click at [517, 59] on div "Brand Analytics Track and analyze your brand performance across different metri…" at bounding box center [515, 60] width 751 height 50
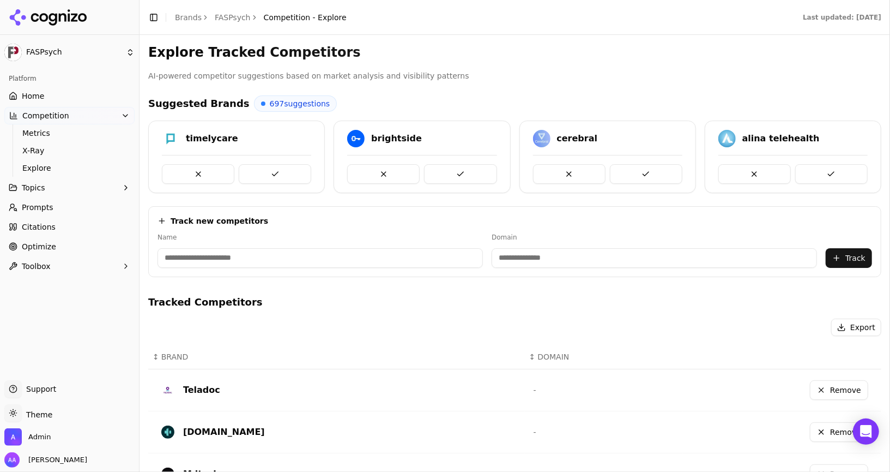
click at [237, 18] on link "FASPsych" at bounding box center [233, 17] width 36 height 11
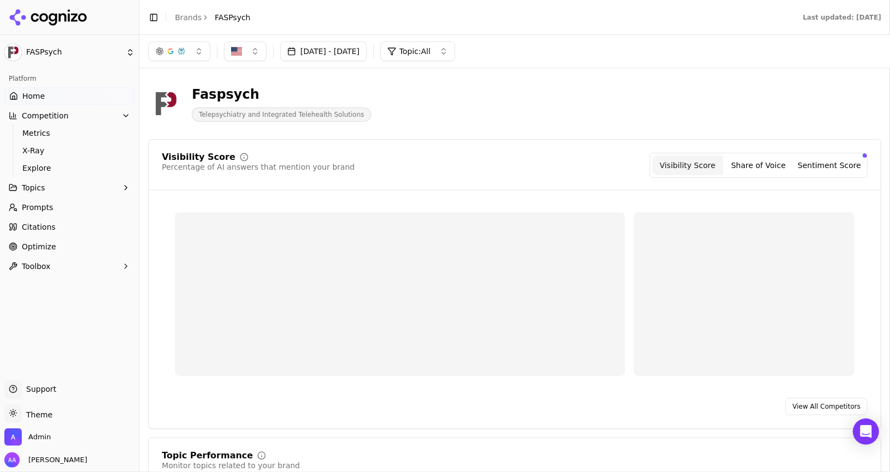
click at [190, 19] on link "Brands" at bounding box center [188, 17] width 27 height 9
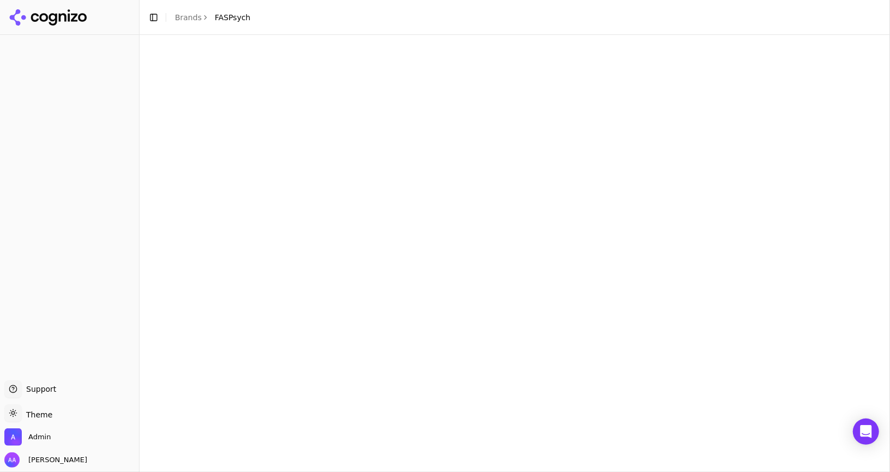
click at [444, 83] on html "Support Support Toggle theme Theme Admin Alp Aysan Toggle Sidebar Brands FASPsy…" at bounding box center [445, 236] width 890 height 472
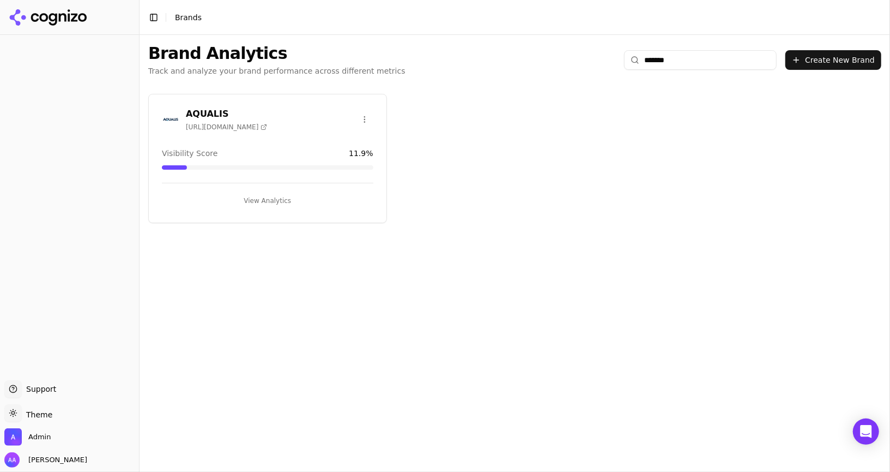
type input "*******"
click at [176, 113] on img at bounding box center [170, 119] width 17 height 17
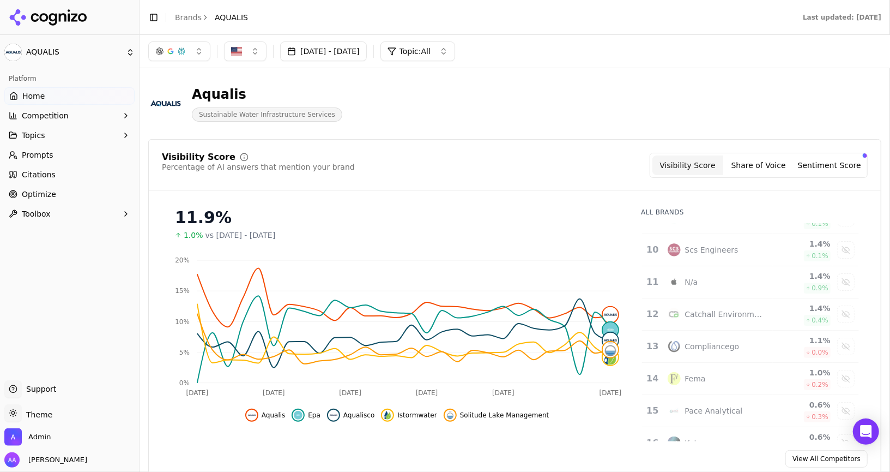
scroll to position [290, 0]
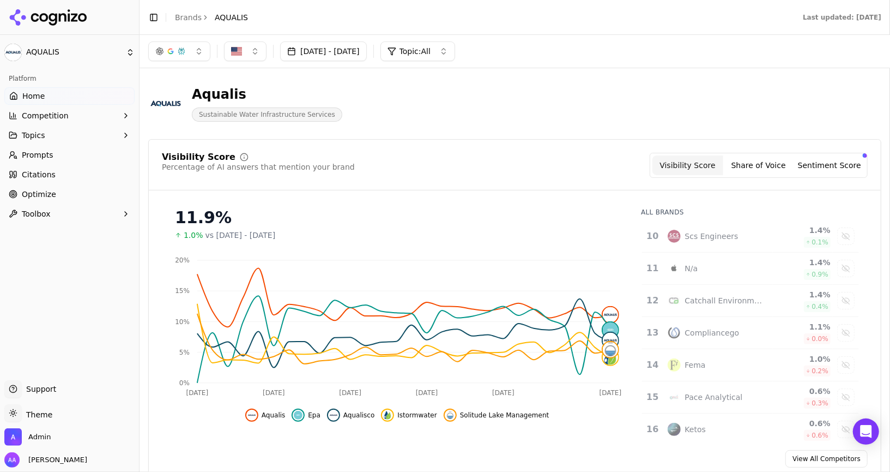
click at [59, 114] on span "Competition" at bounding box center [45, 115] width 47 height 11
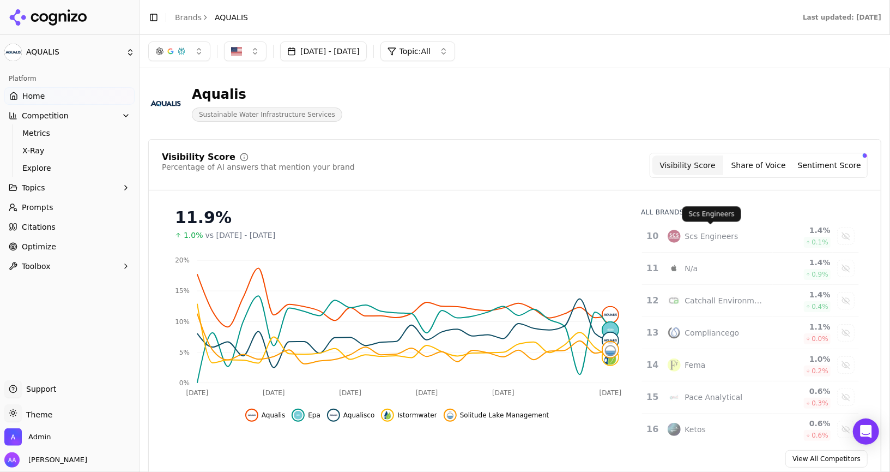
click at [444, 262] on div "N/a" at bounding box center [717, 268] width 99 height 13
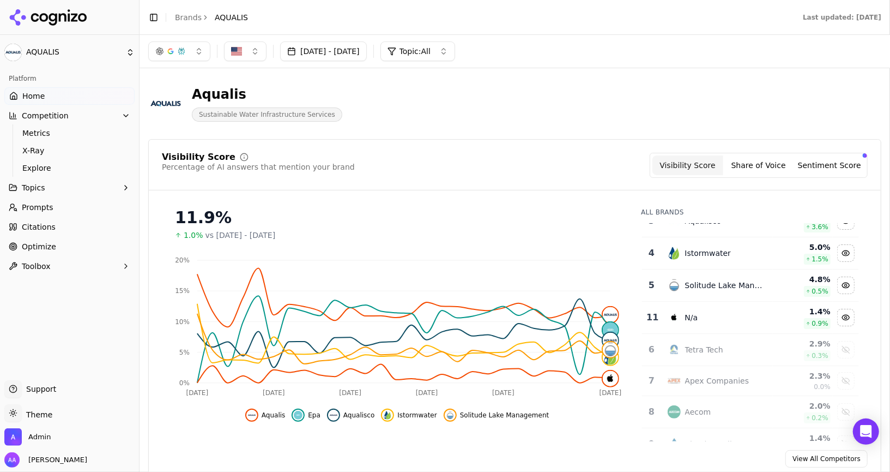
scroll to position [0, 0]
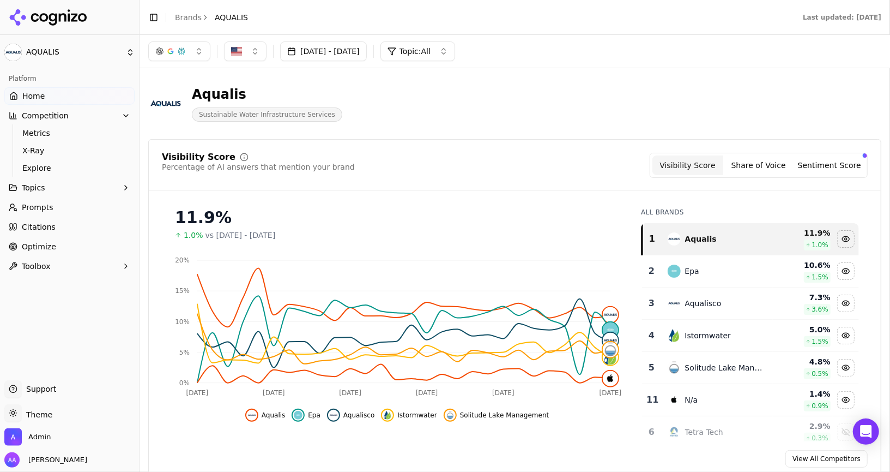
click at [61, 159] on ul "Metrics X-Ray Explore" at bounding box center [70, 150] width 115 height 52
click at [61, 166] on span "Explore" at bounding box center [69, 167] width 95 height 11
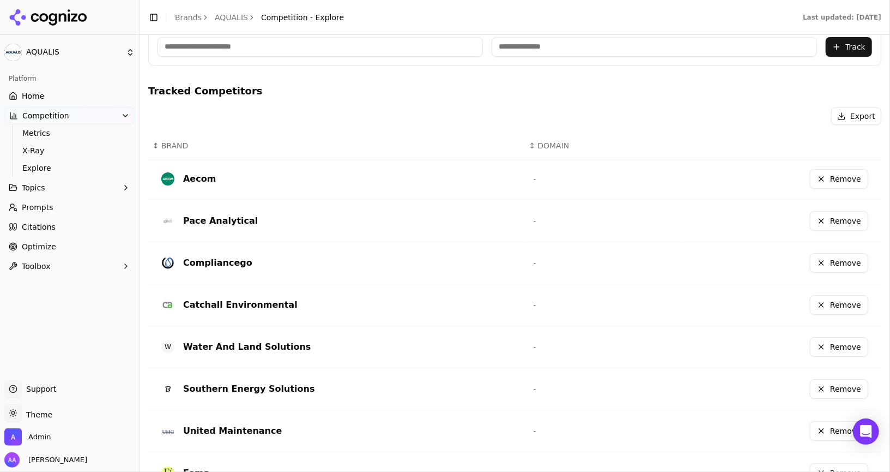
scroll to position [360, 0]
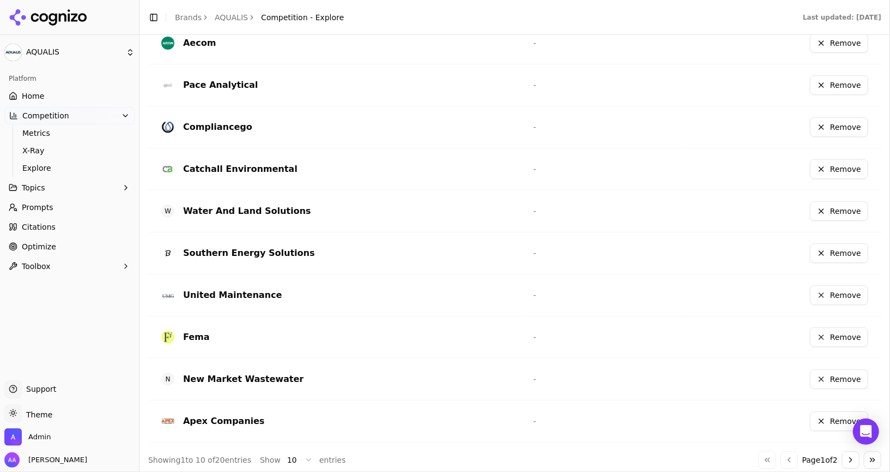
click at [444, 463] on button "Go to next page" at bounding box center [850, 459] width 17 height 17
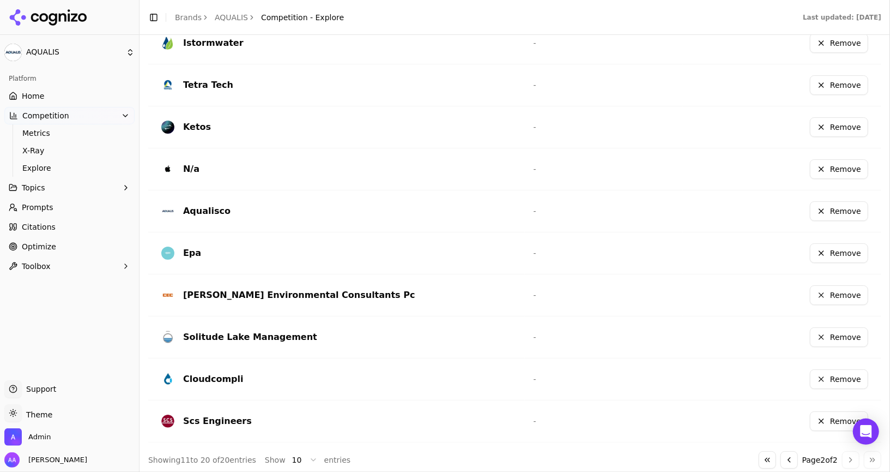
click at [444, 166] on button "Remove" at bounding box center [839, 169] width 58 height 20
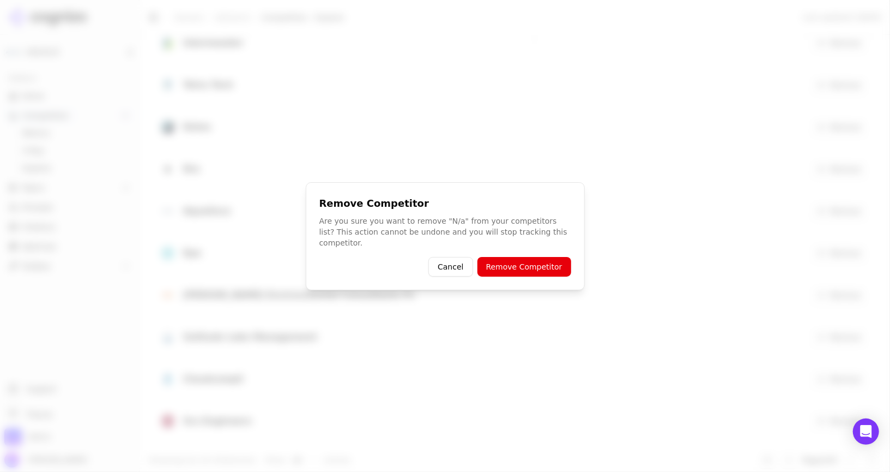
click at [444, 259] on button "Remove Competitor" at bounding box center [525, 267] width 94 height 20
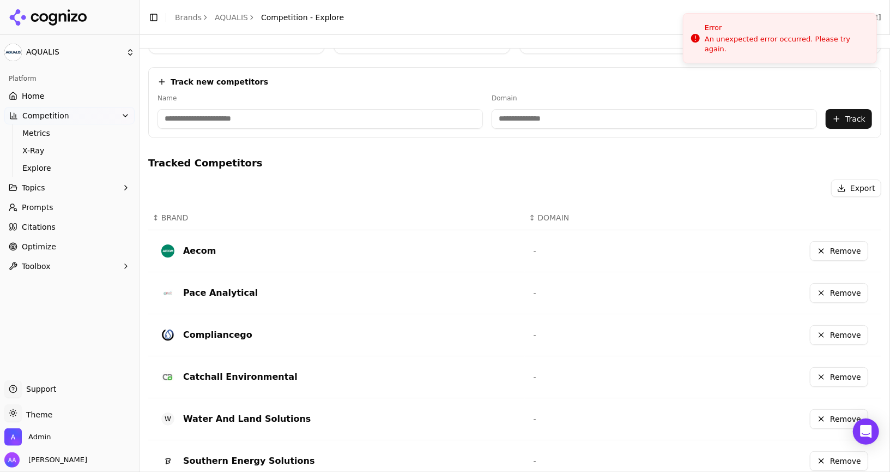
scroll to position [0, 0]
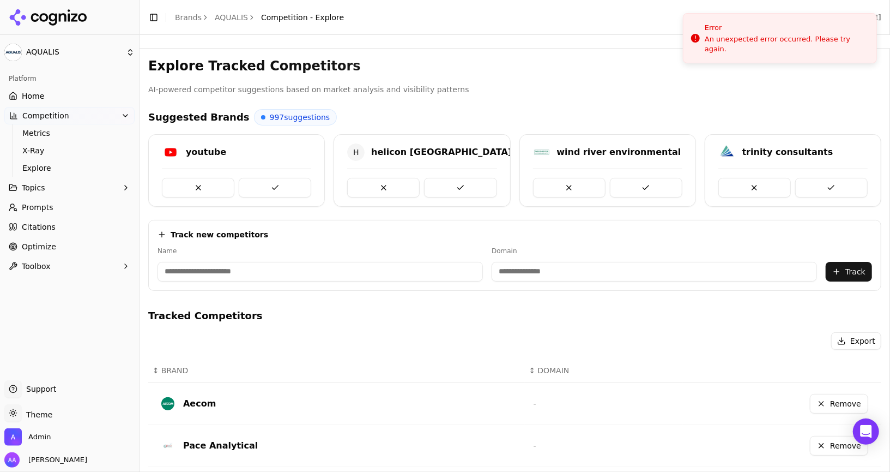
click at [71, 95] on link "Home" at bounding box center [69, 95] width 130 height 17
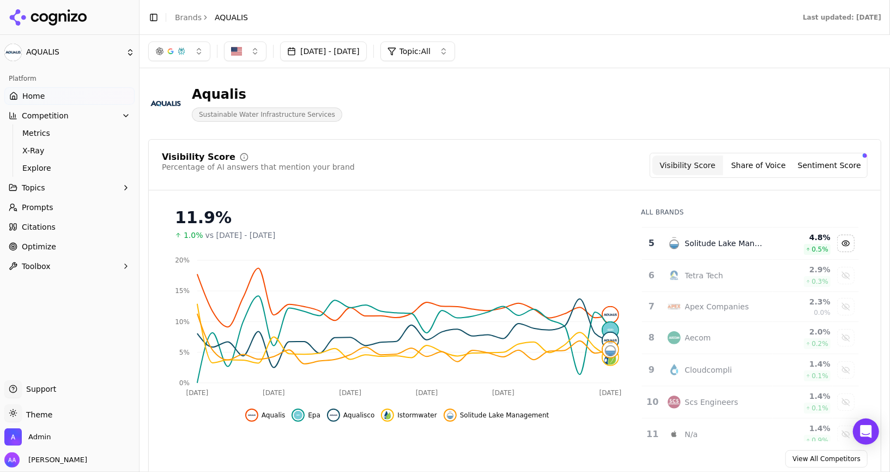
scroll to position [125, 0]
click at [49, 161] on link "Explore" at bounding box center [70, 167] width 104 height 15
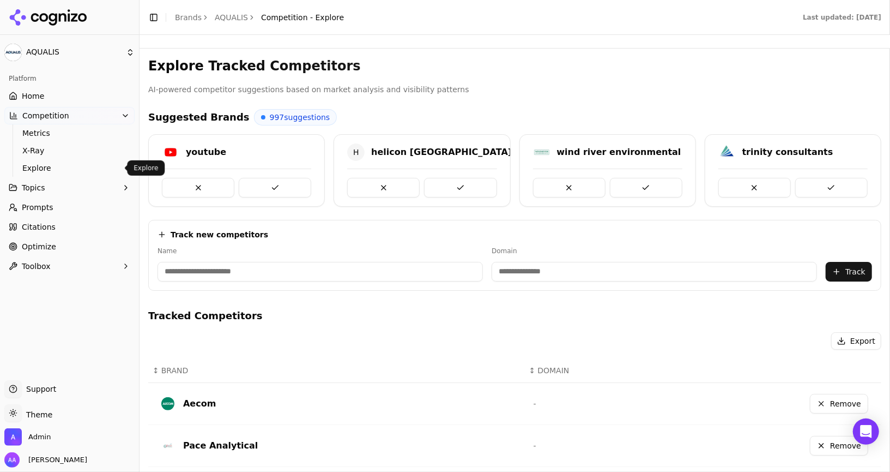
click at [47, 205] on span "Prompts" at bounding box center [38, 207] width 32 height 11
click at [47, 205] on html "AQUALIS Platform Home Competition Metrics X-Ray Explore Topics Prompts Citation…" at bounding box center [445, 236] width 890 height 472
